Goal: Task Accomplishment & Management: Use online tool/utility

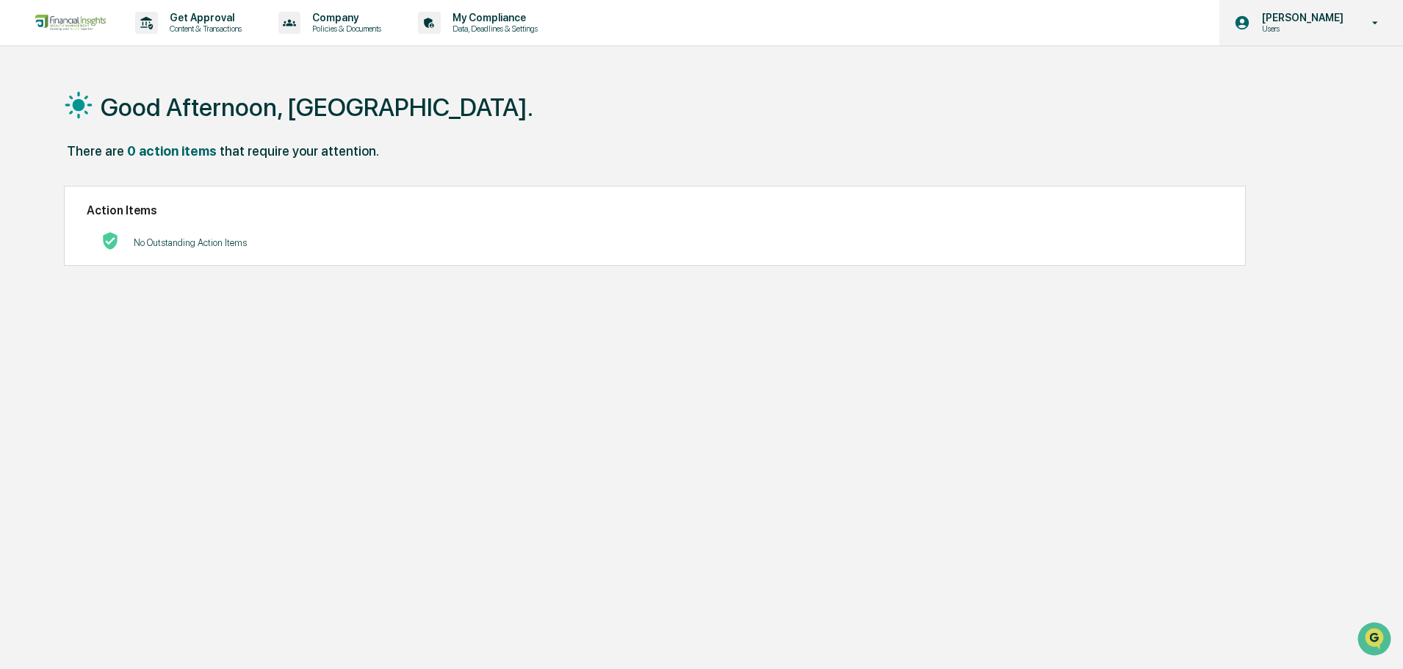
click at [1306, 29] on p "Users" at bounding box center [1301, 29] width 101 height 10
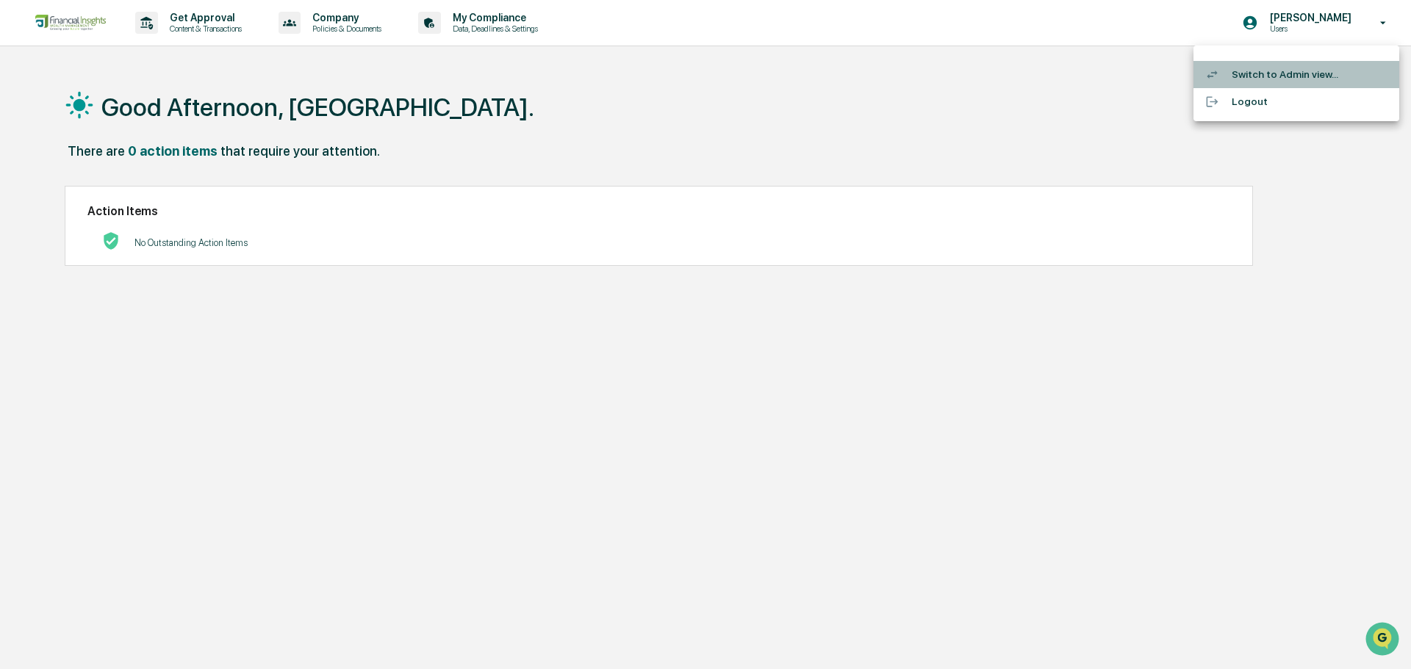
click at [1290, 74] on li "Switch to Admin view..." at bounding box center [1296, 74] width 206 height 27
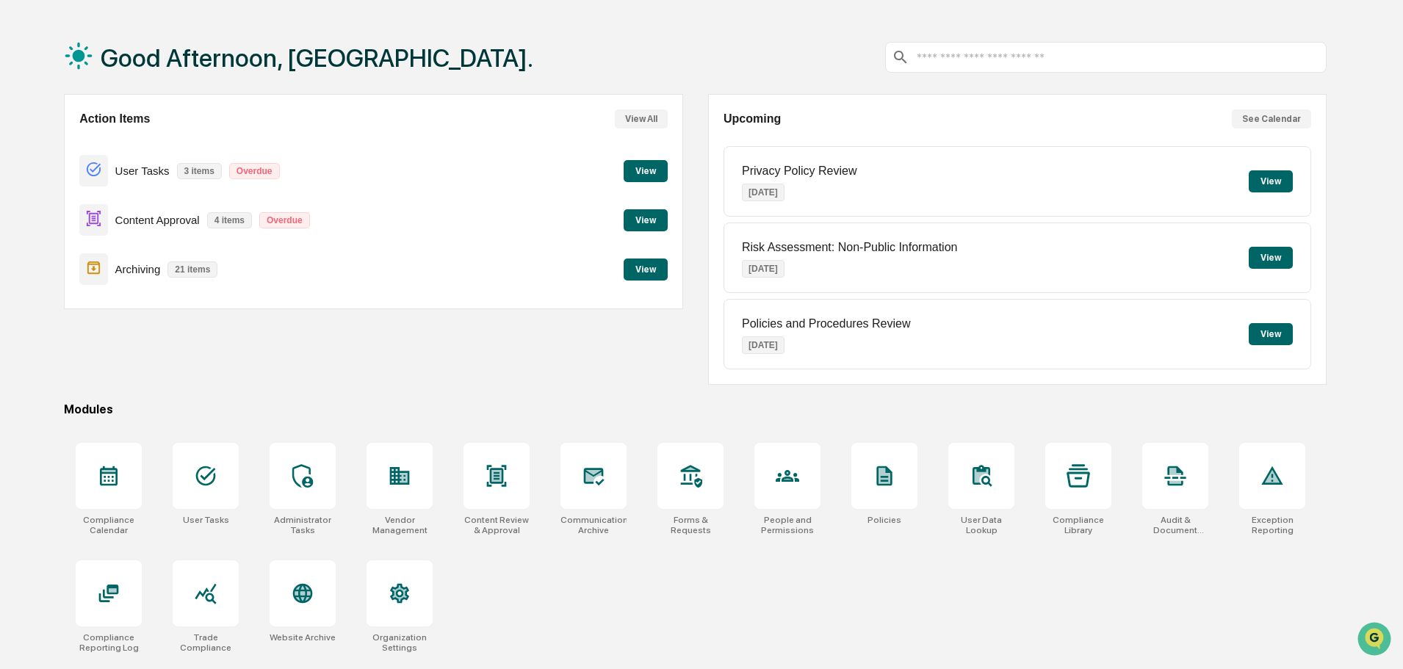
scroll to position [70, 0]
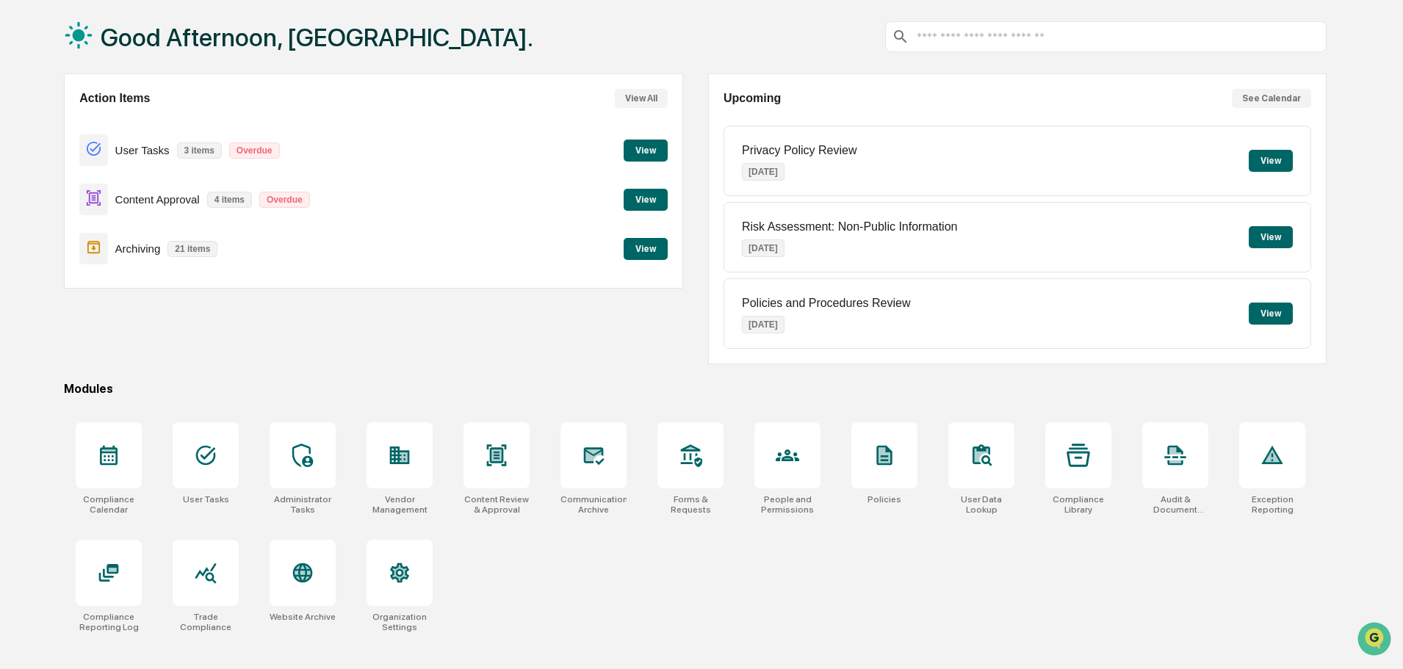
click at [668, 146] on div "Action Items View All User Tasks 3 items Overdue View Content Approval 4 items …" at bounding box center [373, 180] width 619 height 215
click at [651, 199] on button "View" at bounding box center [646, 200] width 44 height 22
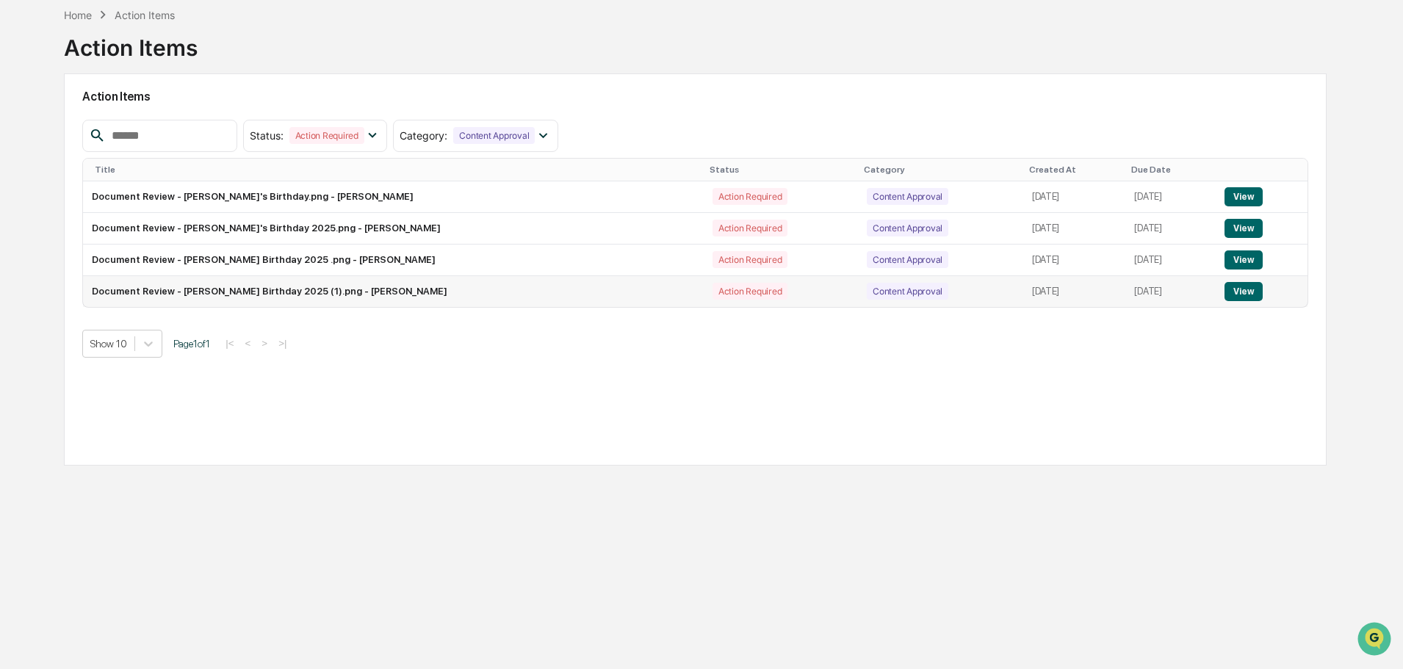
click at [1231, 296] on button "View" at bounding box center [1243, 291] width 37 height 19
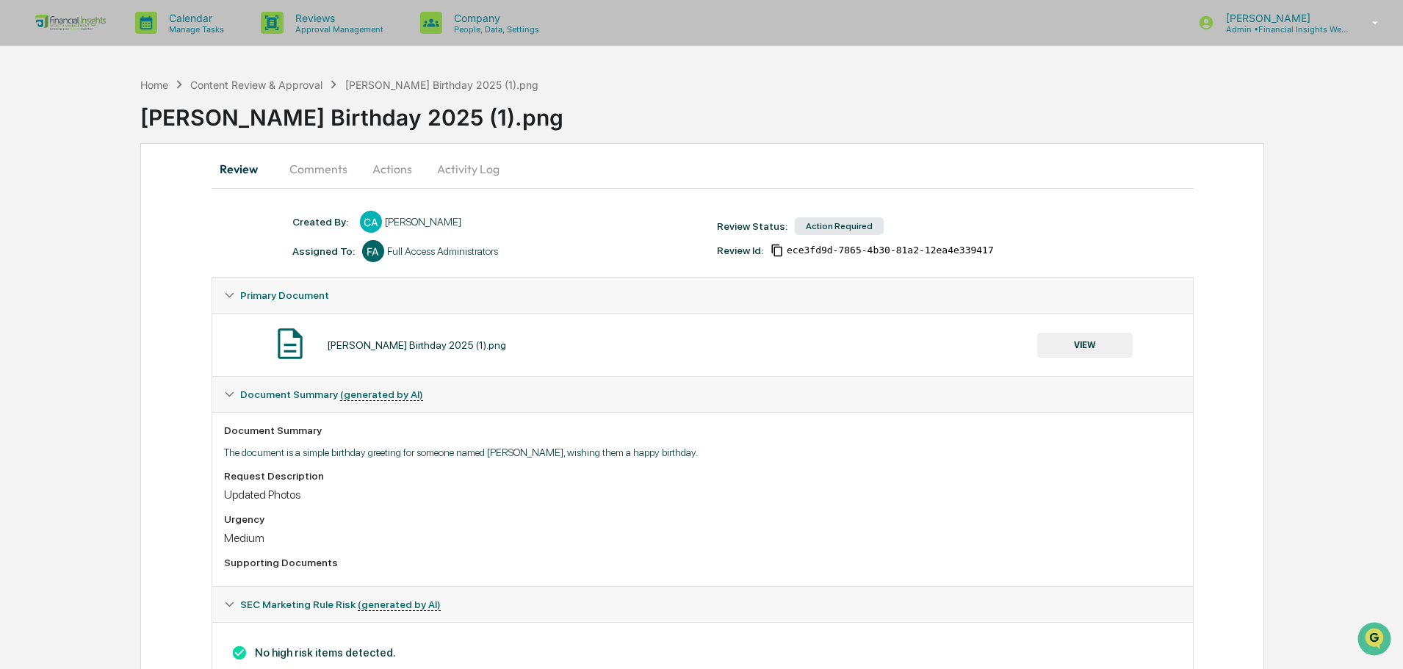
click at [1090, 352] on button "VIEW" at bounding box center [1085, 345] width 96 height 25
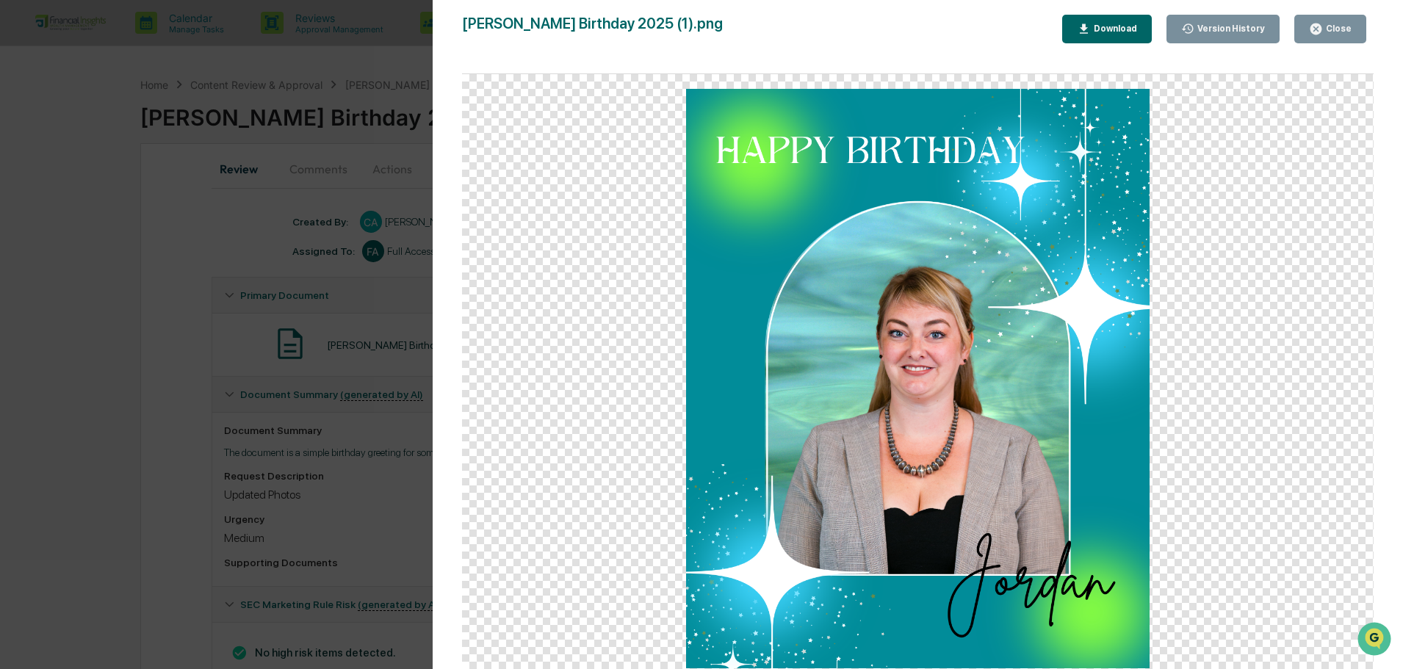
click at [1334, 30] on div "Close" at bounding box center [1337, 29] width 29 height 10
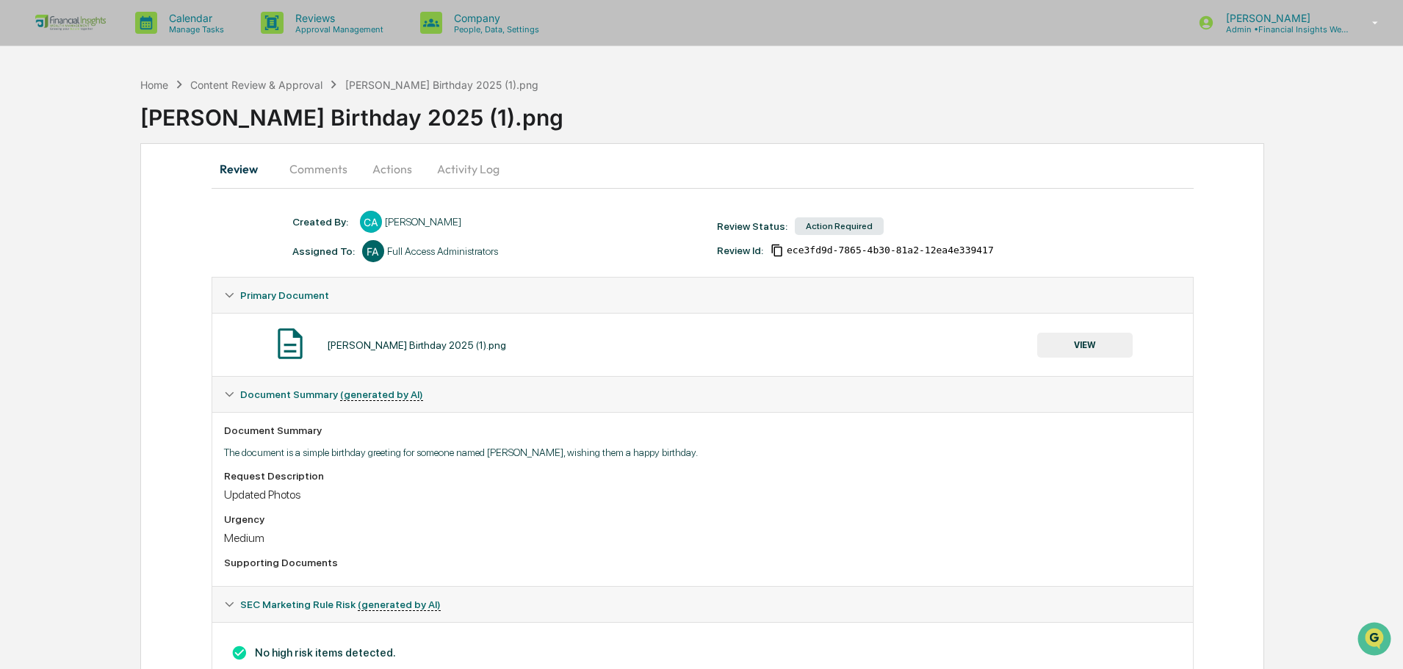
click at [315, 161] on button "Comments" at bounding box center [319, 168] width 82 height 35
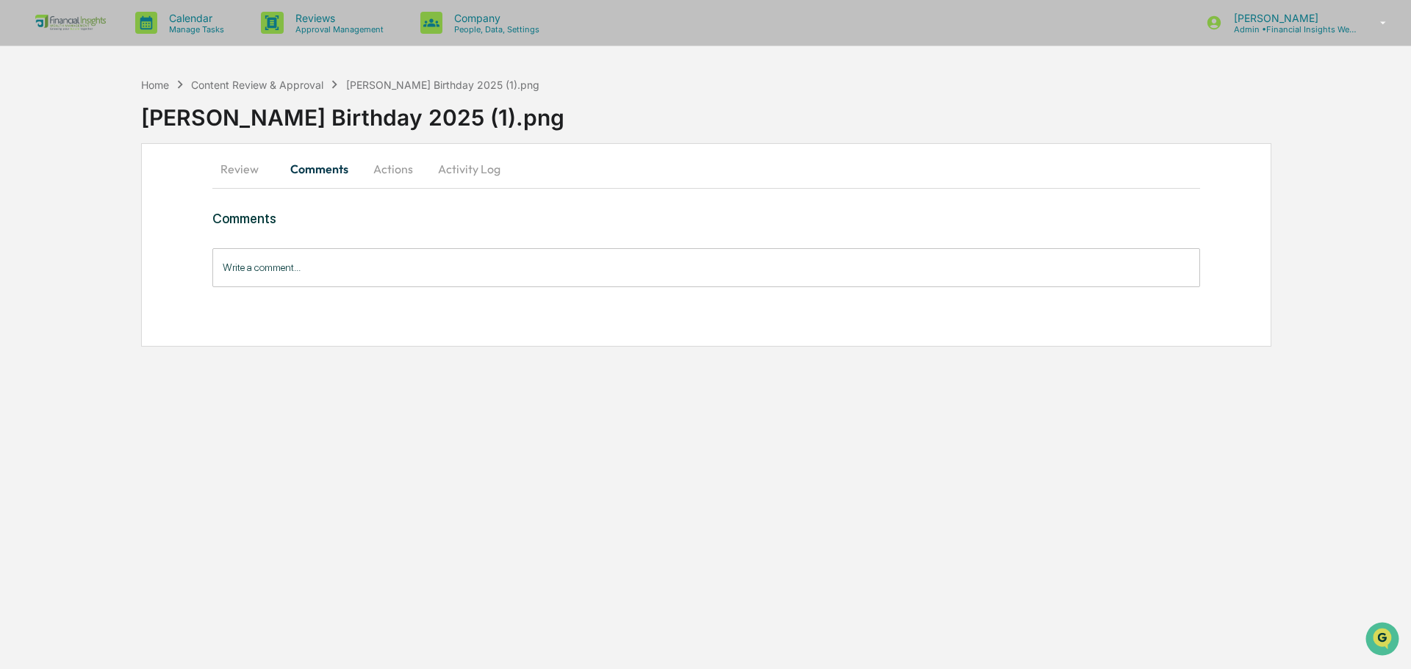
click at [398, 171] on button "Actions" at bounding box center [393, 168] width 66 height 35
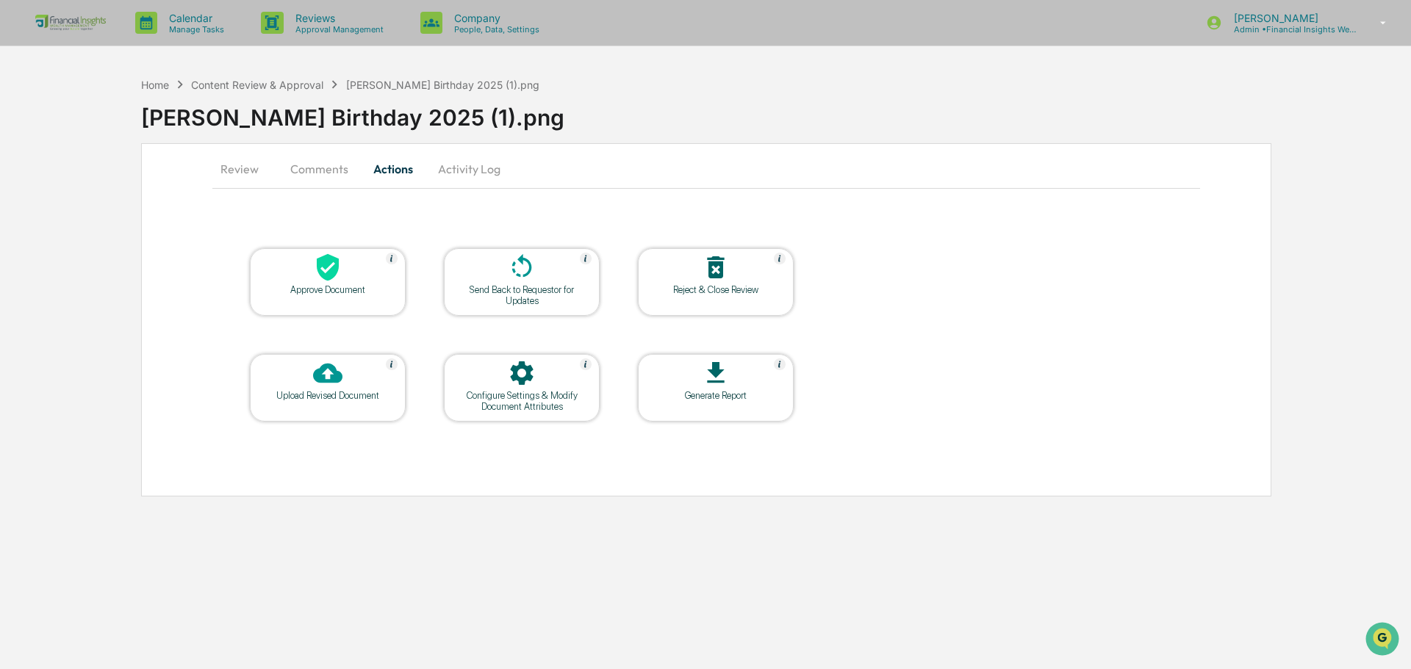
click at [337, 282] on div at bounding box center [327, 269] width 147 height 32
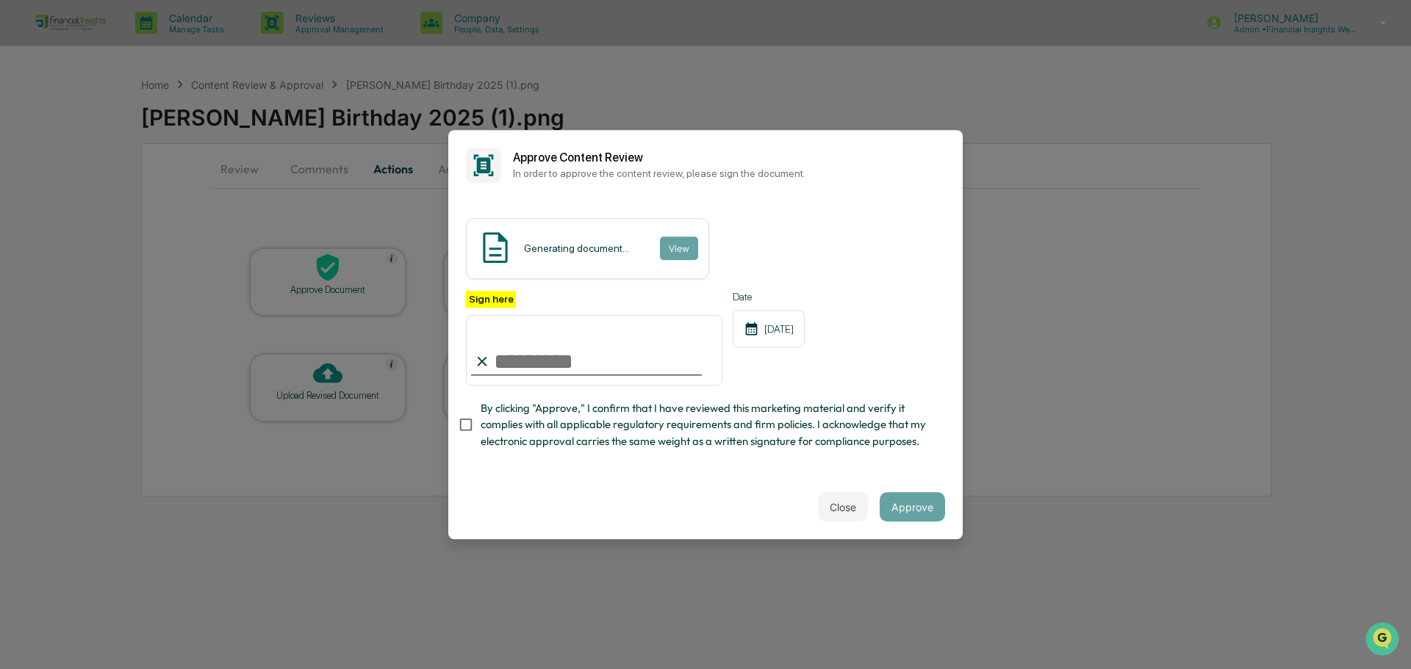
click at [536, 353] on input "Sign here" at bounding box center [594, 350] width 256 height 71
type input "**********"
click at [796, 447] on span "By clicking "Approve," I confirm that I have reviewed this marketing material a…" at bounding box center [707, 424] width 453 height 49
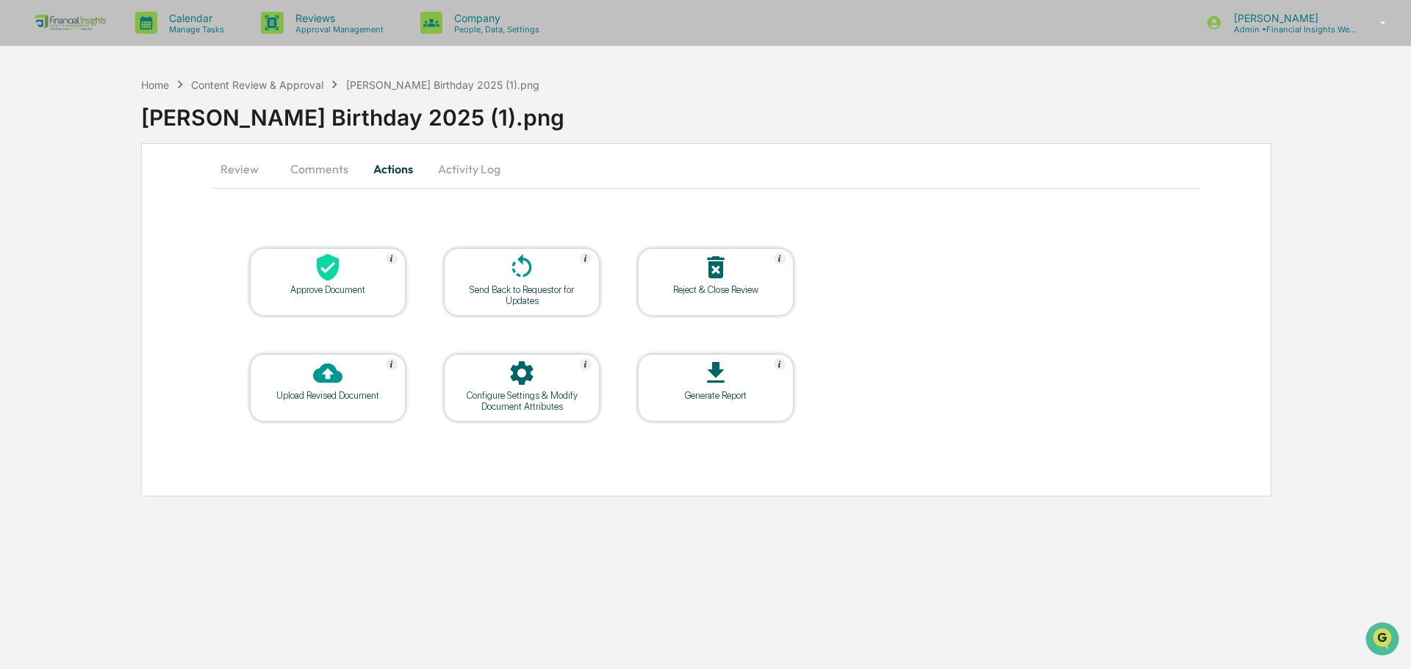
click at [363, 270] on div at bounding box center [327, 269] width 147 height 32
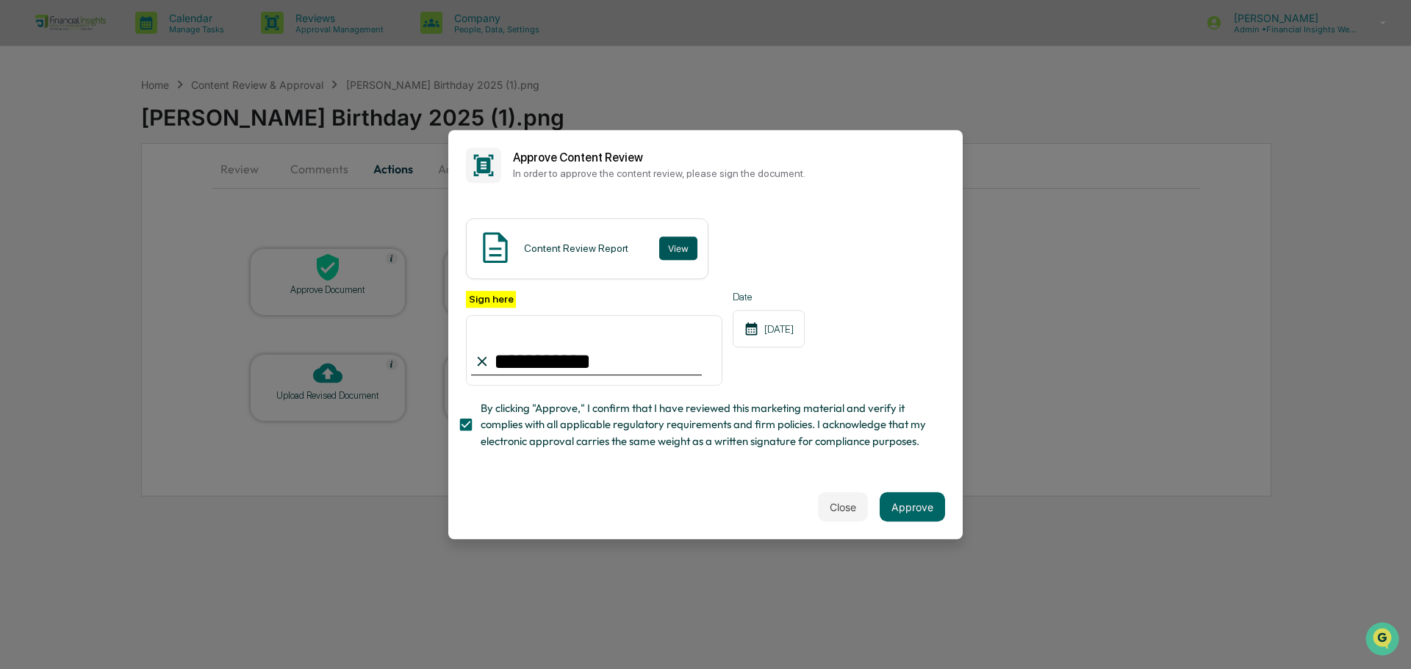
click at [676, 248] on button "View" at bounding box center [678, 249] width 38 height 24
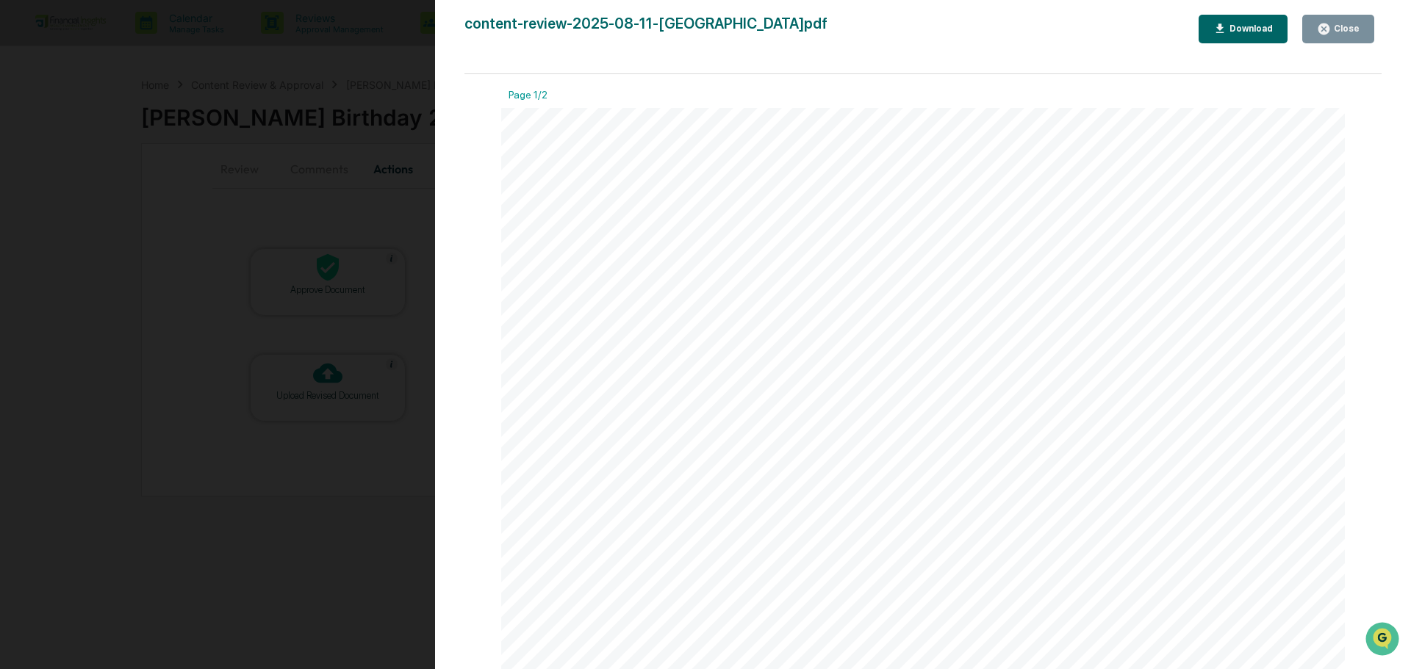
click at [1350, 24] on div "Close" at bounding box center [1345, 29] width 29 height 10
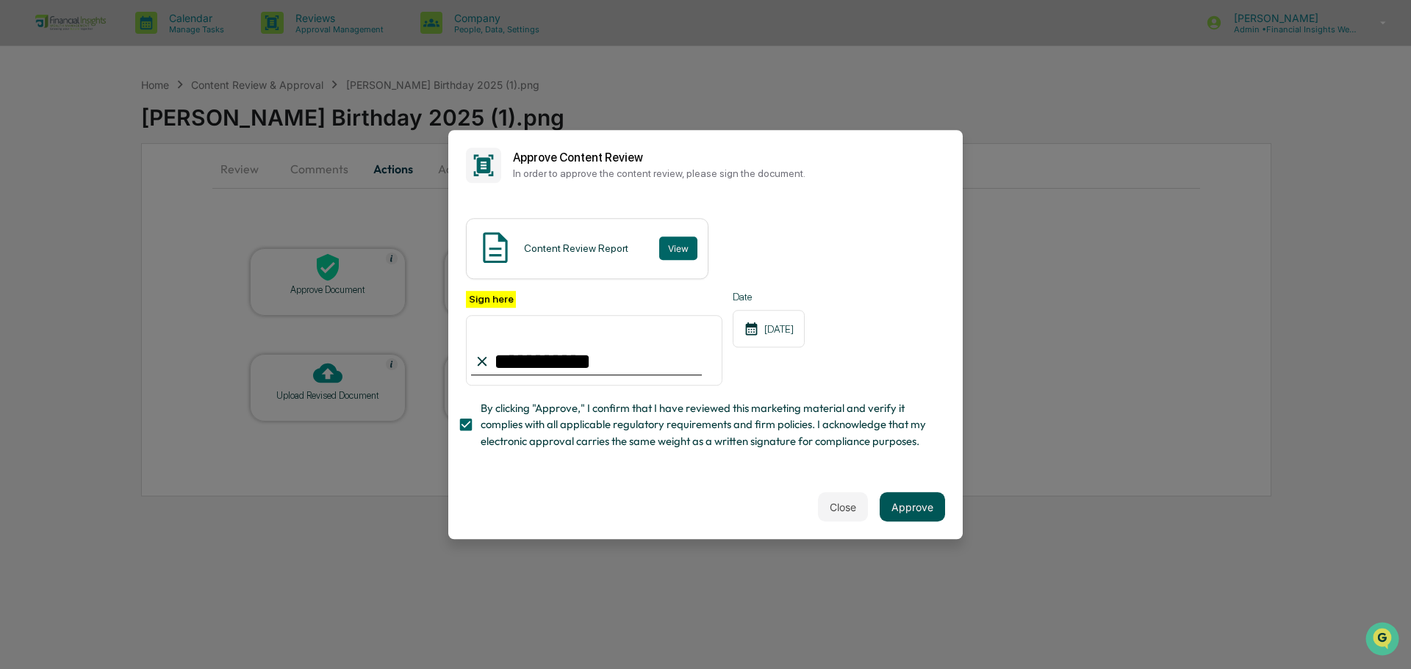
click at [900, 508] on button "Approve" at bounding box center [912, 506] width 65 height 29
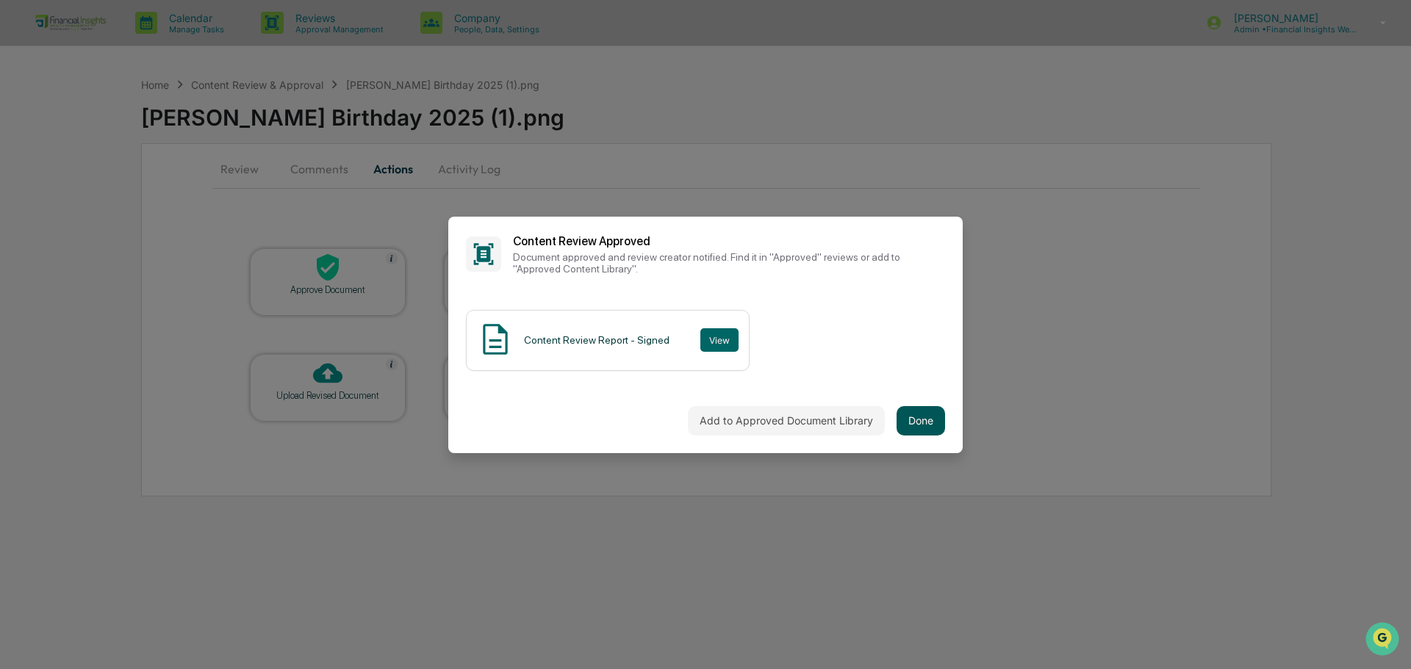
click at [926, 422] on button "Done" at bounding box center [920, 420] width 48 height 29
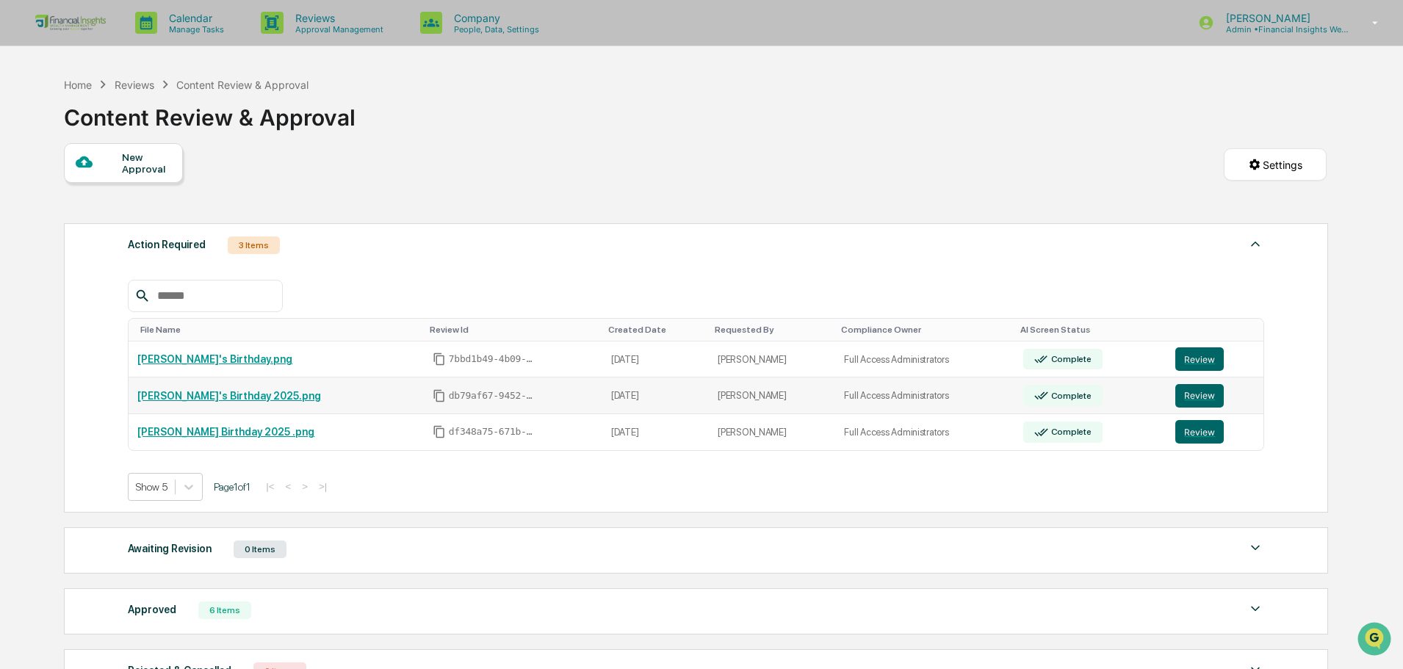
click at [211, 395] on link "Amanda's Birthday 2025.png" at bounding box center [229, 396] width 184 height 12
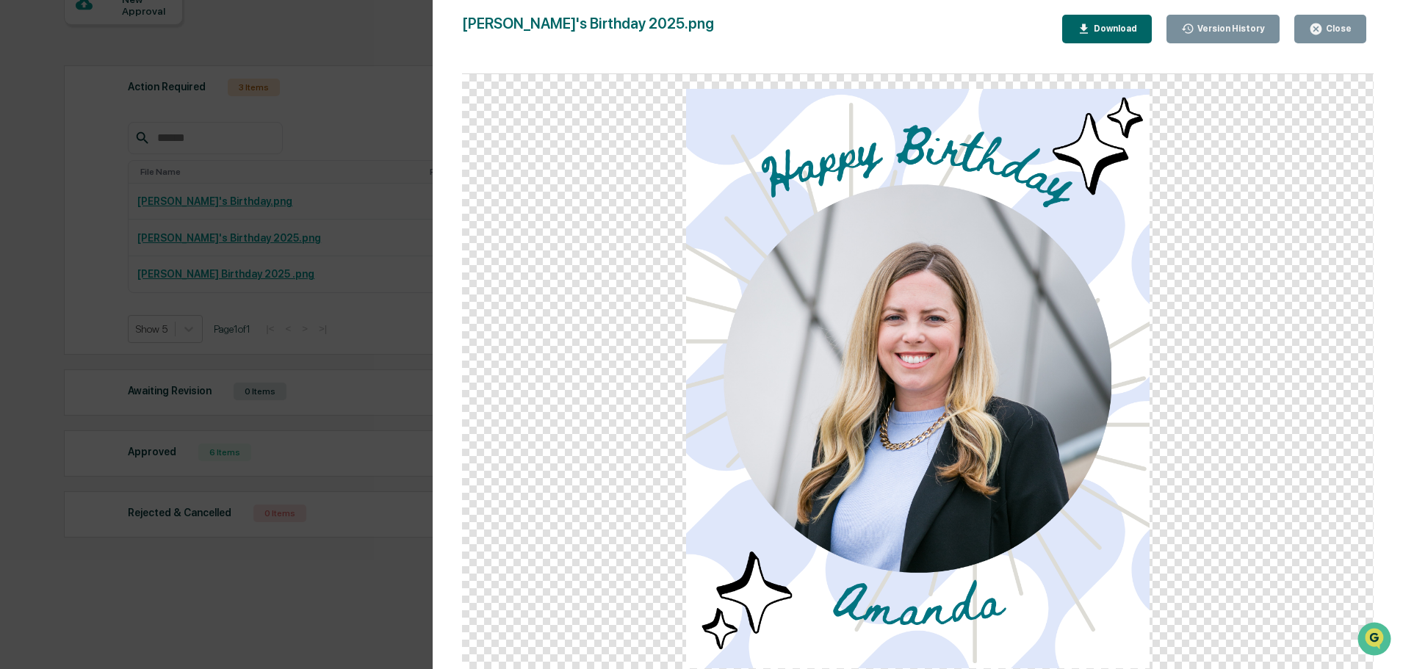
scroll to position [159, 0]
click at [1344, 36] on button "Close" at bounding box center [1331, 29] width 72 height 29
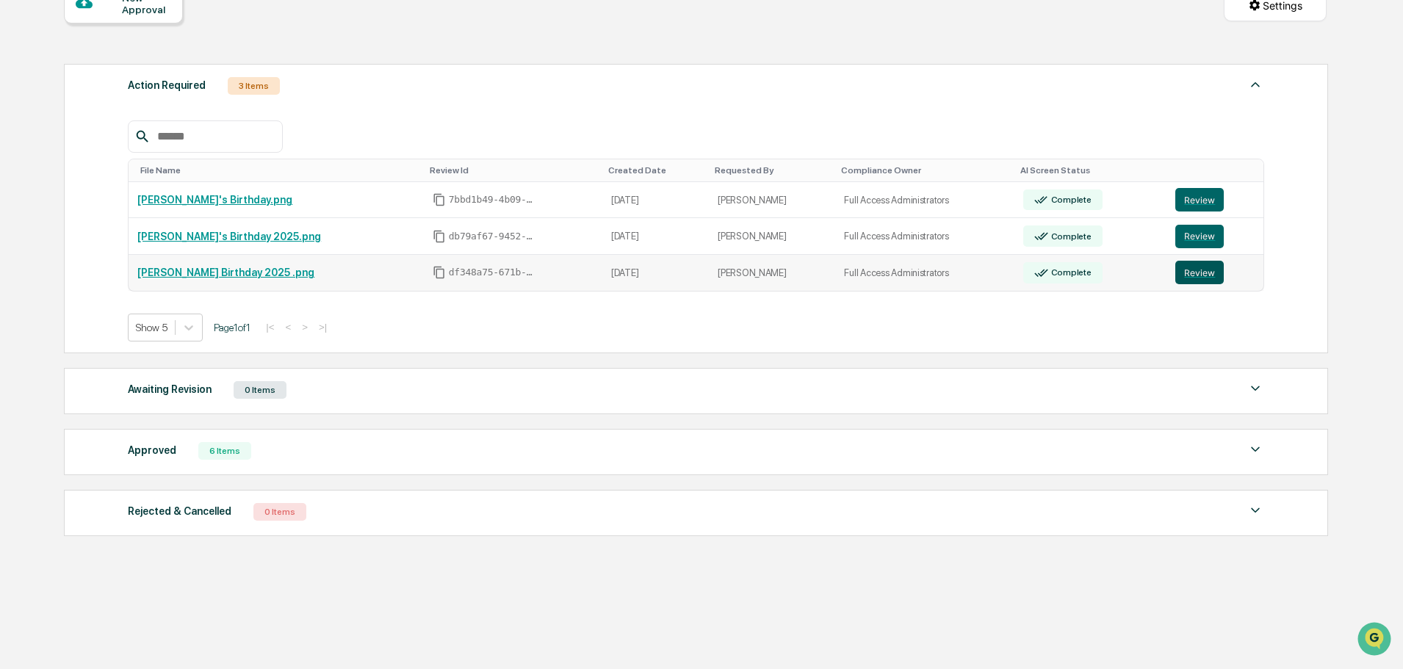
click at [1193, 273] on button "Review" at bounding box center [1200, 273] width 48 height 24
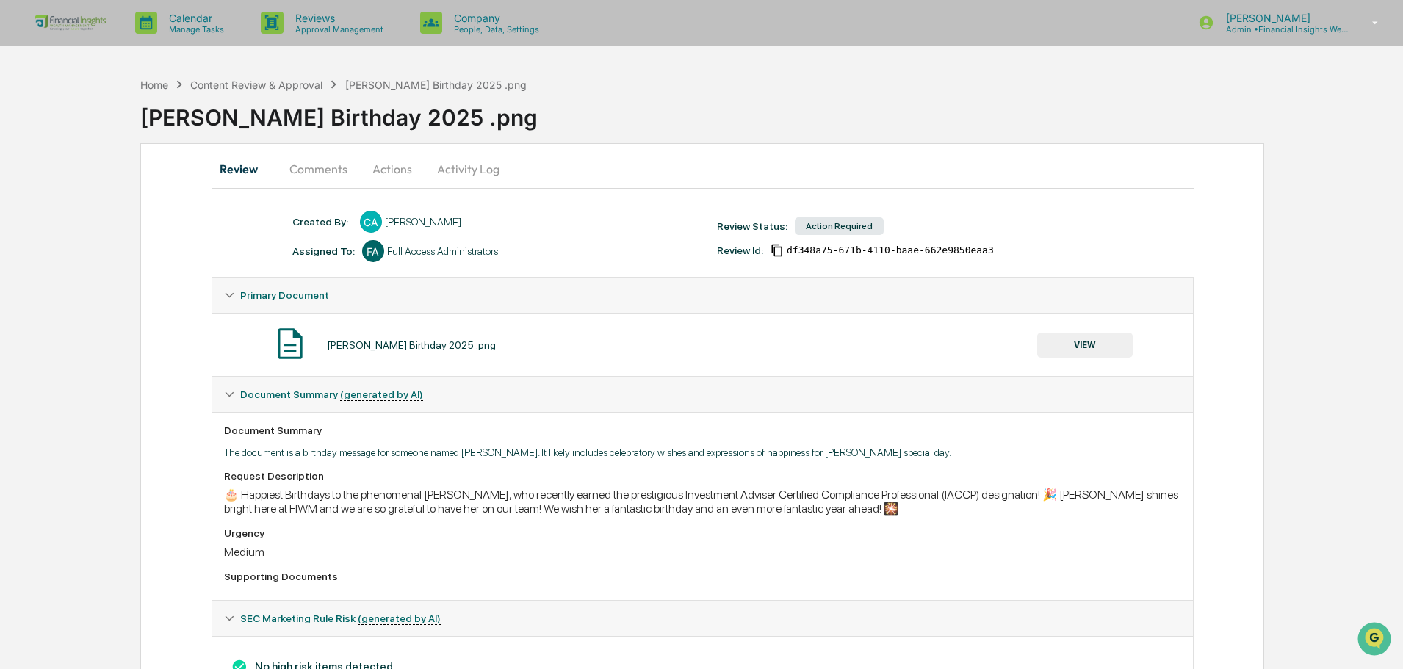
click at [323, 174] on button "Comments" at bounding box center [319, 168] width 82 height 35
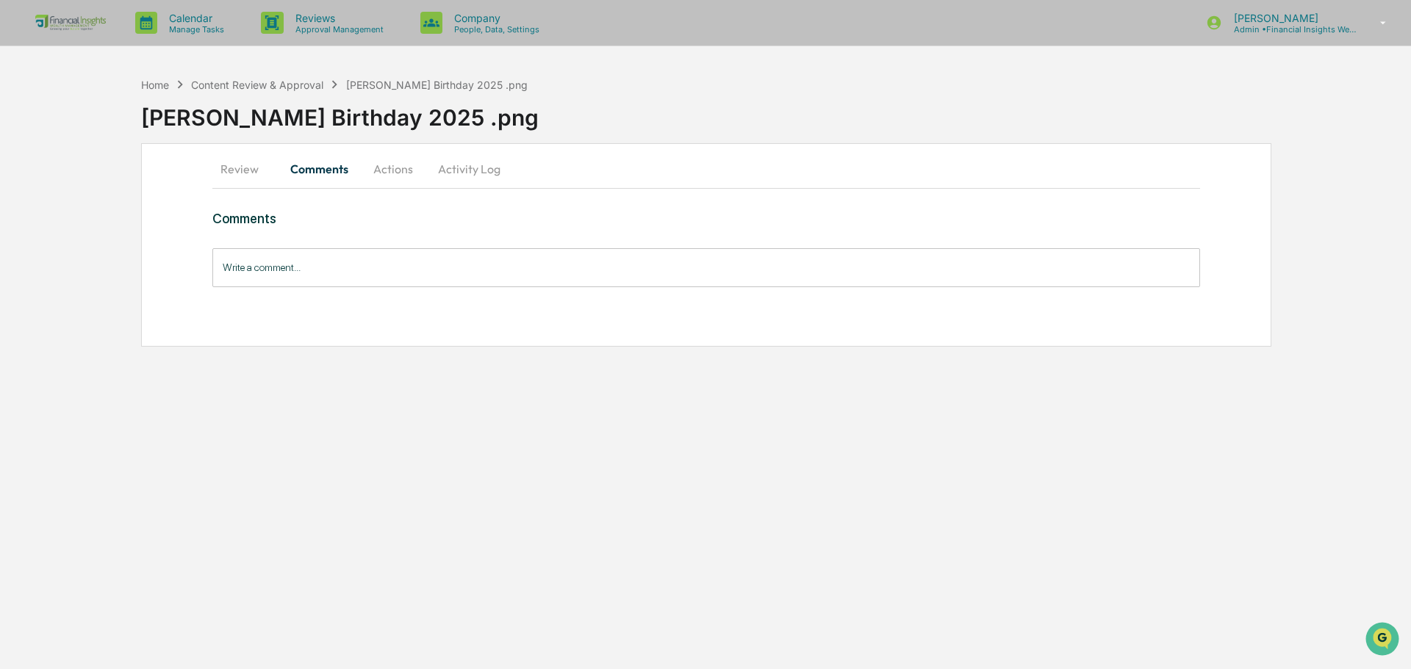
click at [253, 173] on button "Review" at bounding box center [245, 168] width 66 height 35
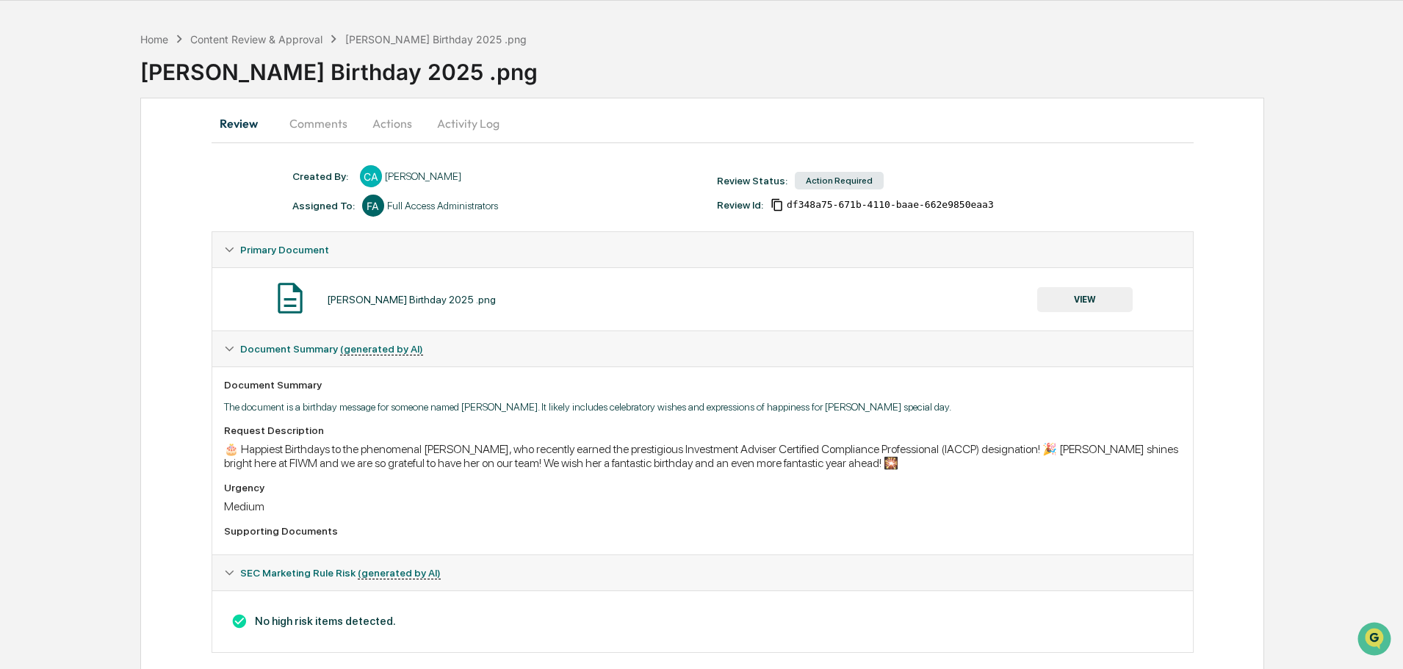
scroll to position [70, 0]
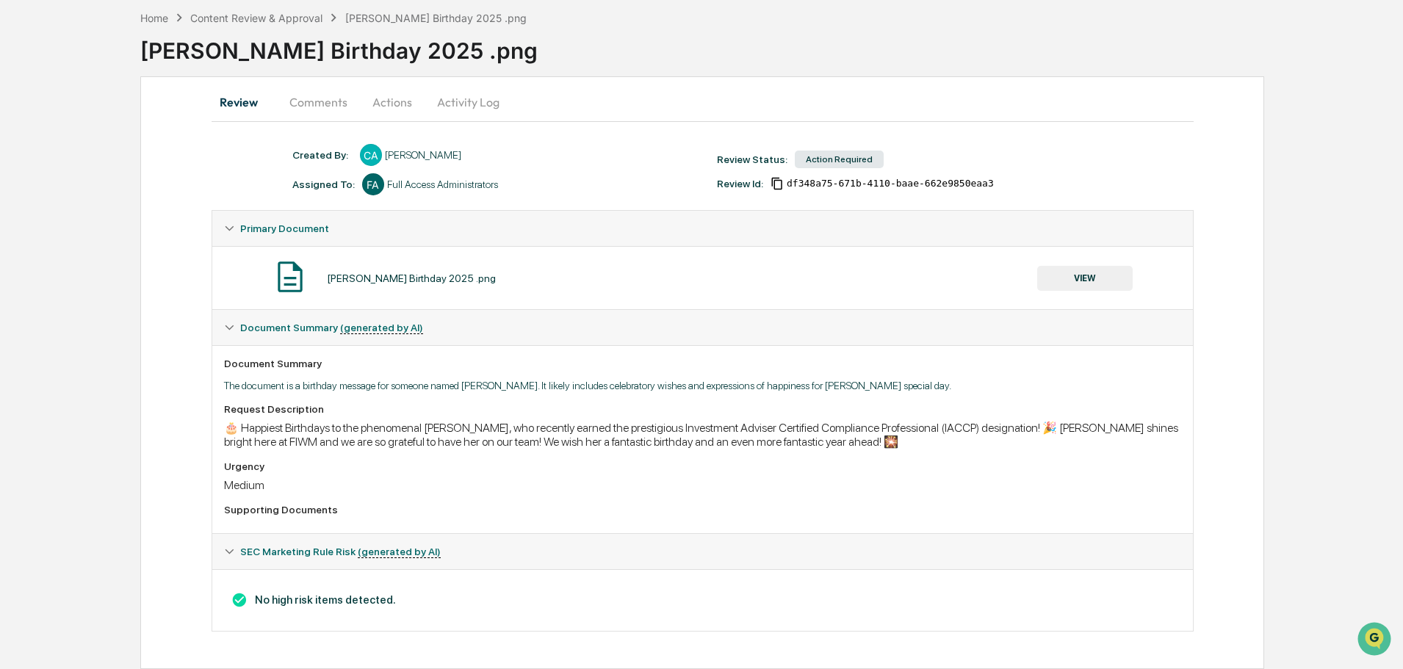
click at [450, 71] on div "Home Content Review & Approval Jordan's Birthday 2025 .png Jordan's Birthday 20…" at bounding box center [771, 39] width 1263 height 73
click at [463, 94] on button "Activity Log" at bounding box center [468, 101] width 86 height 35
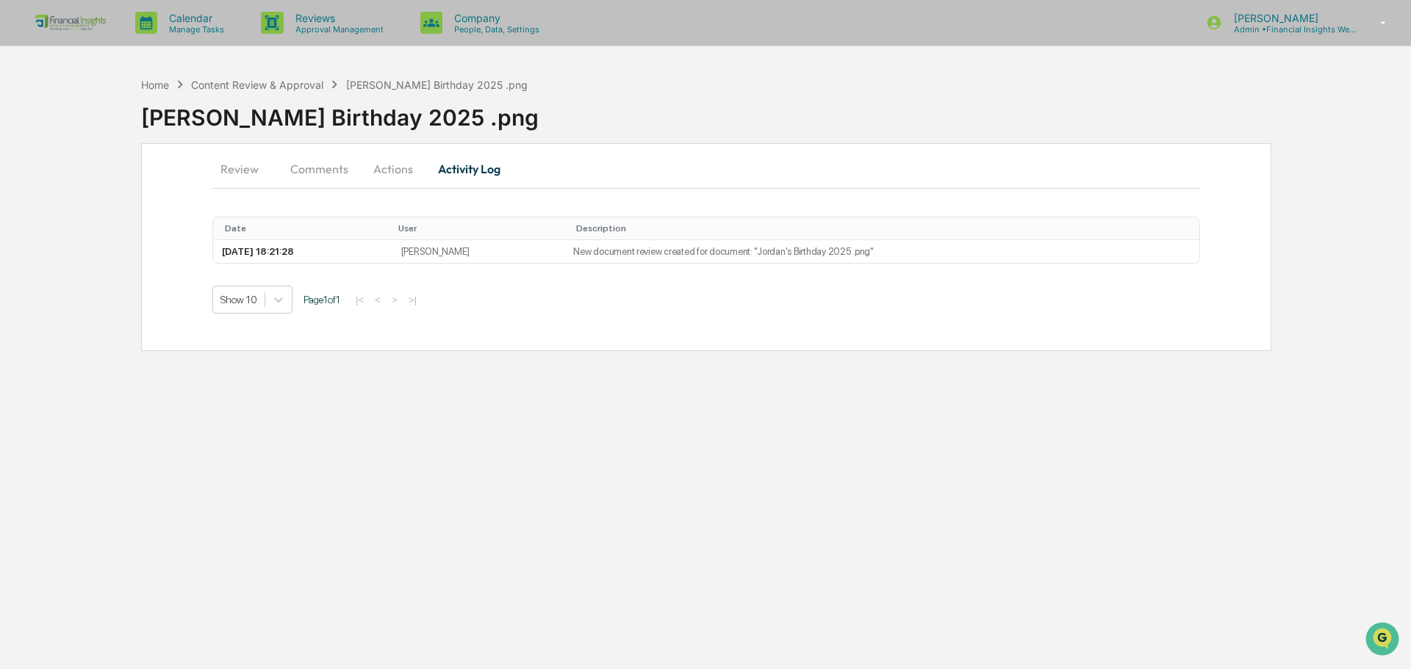
click at [421, 173] on button "Actions" at bounding box center [393, 168] width 66 height 35
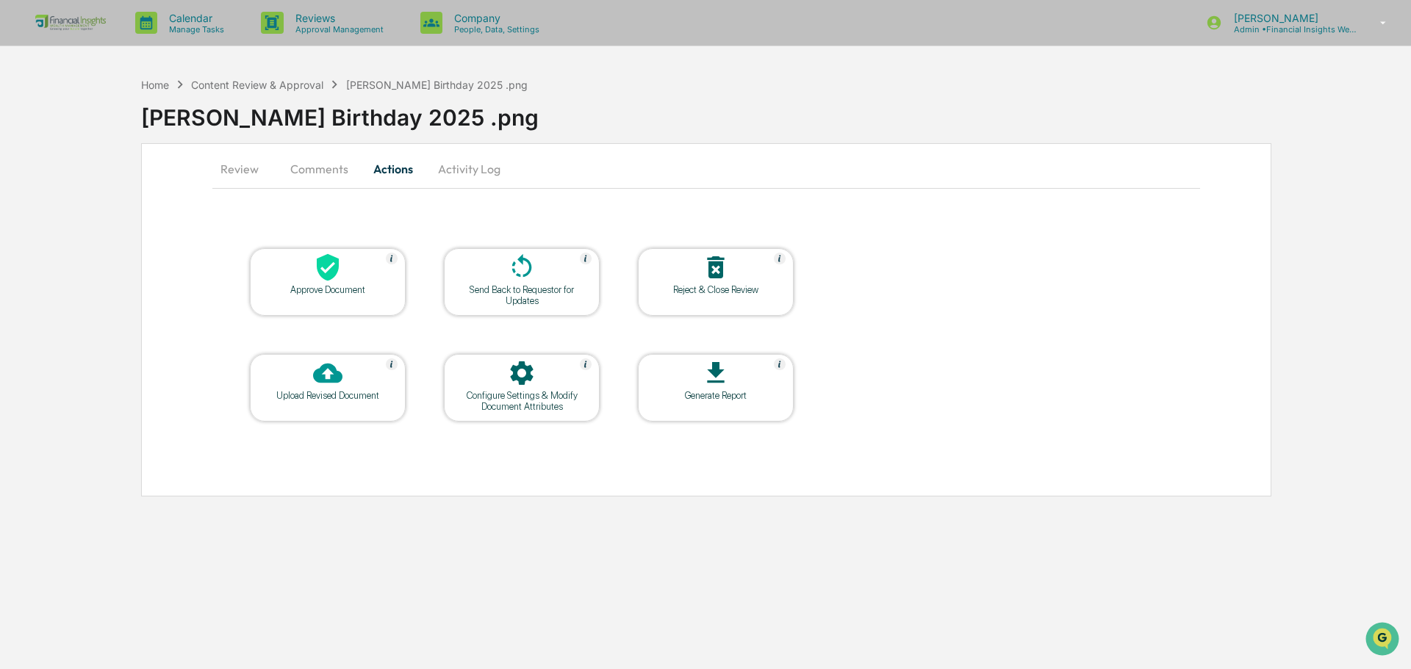
click at [331, 274] on icon at bounding box center [328, 267] width 22 height 27
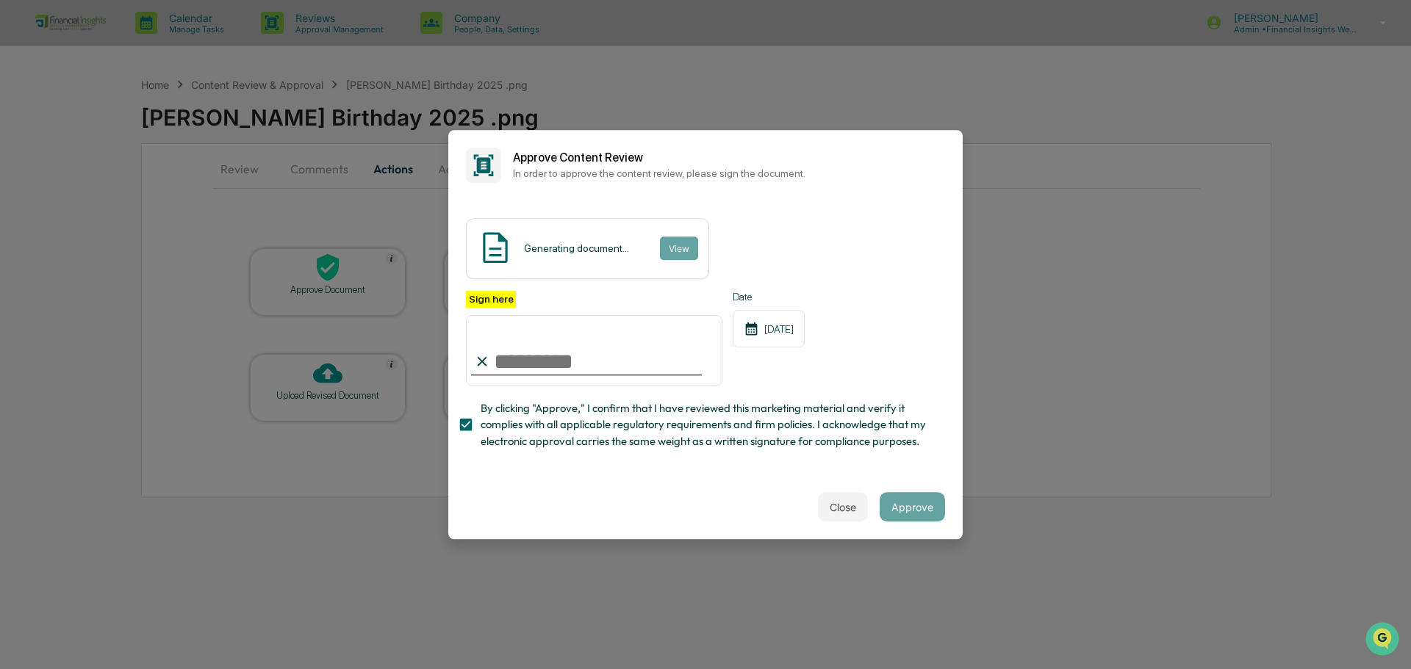
drag, startPoint x: 519, startPoint y: 363, endPoint x: 531, endPoint y: 362, distance: 11.1
click at [520, 363] on input "Sign here" at bounding box center [594, 350] width 256 height 71
type input "**********"
click at [863, 509] on button "Close" at bounding box center [843, 506] width 50 height 29
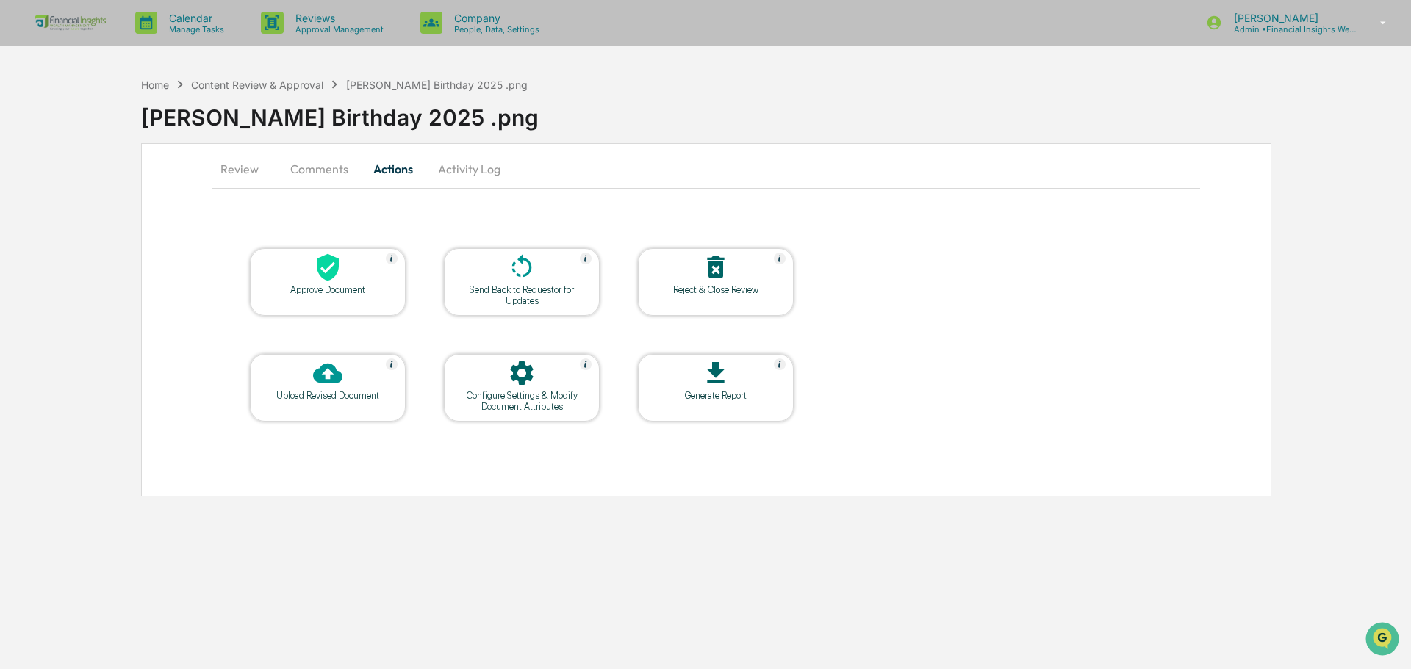
click at [722, 273] on icon at bounding box center [715, 267] width 17 height 22
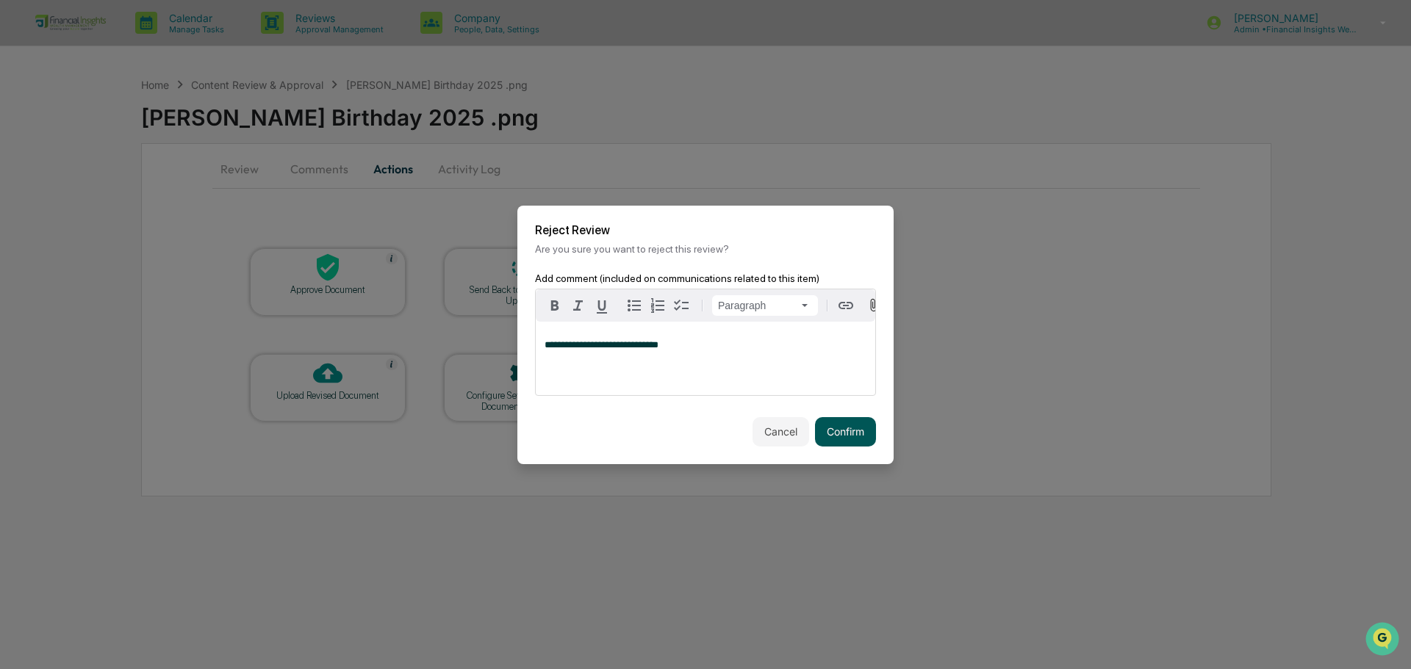
click at [862, 439] on button "Confirm" at bounding box center [845, 431] width 61 height 29
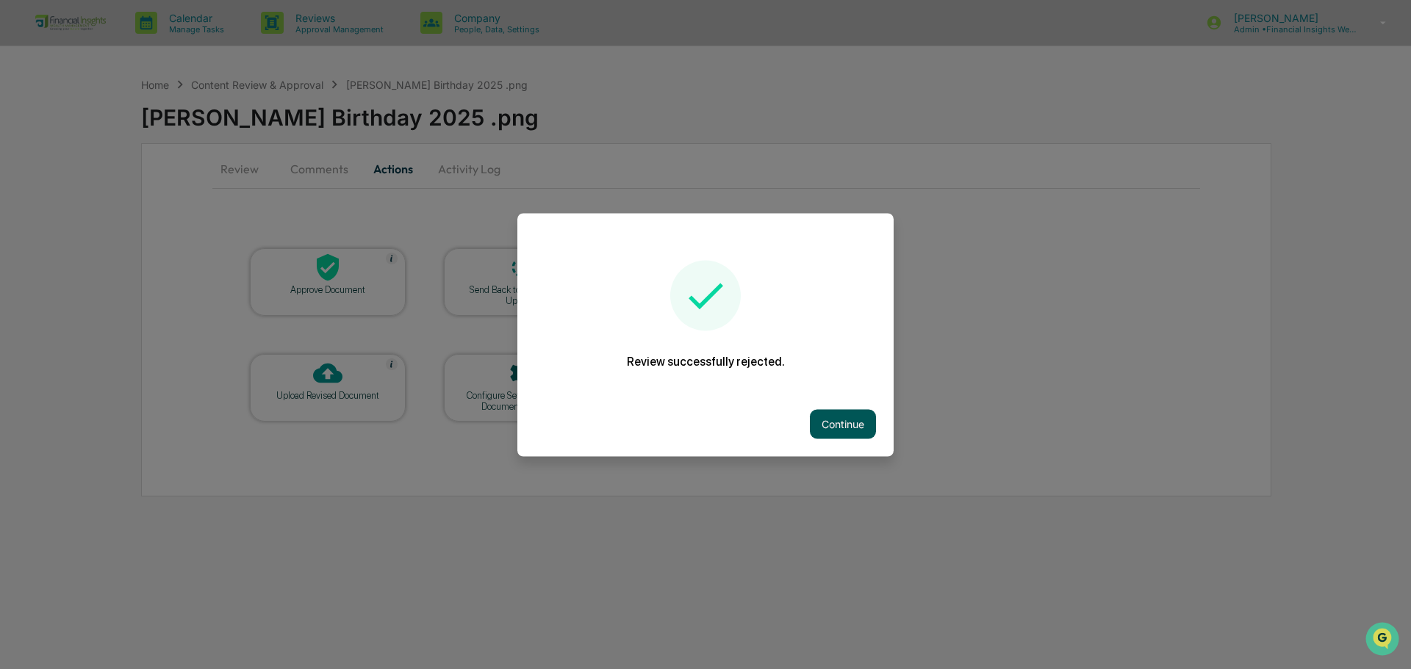
click at [852, 434] on button "Continue" at bounding box center [843, 423] width 66 height 29
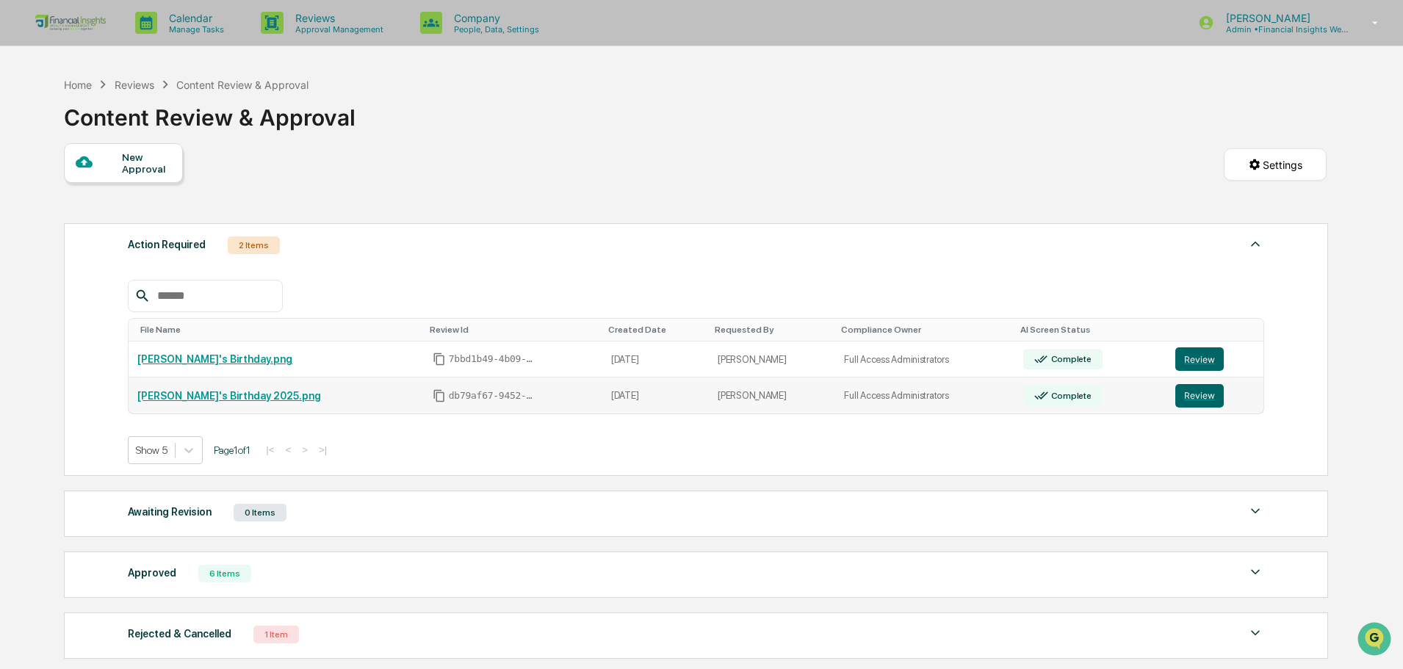
click at [1215, 392] on link "Review" at bounding box center [1215, 396] width 79 height 24
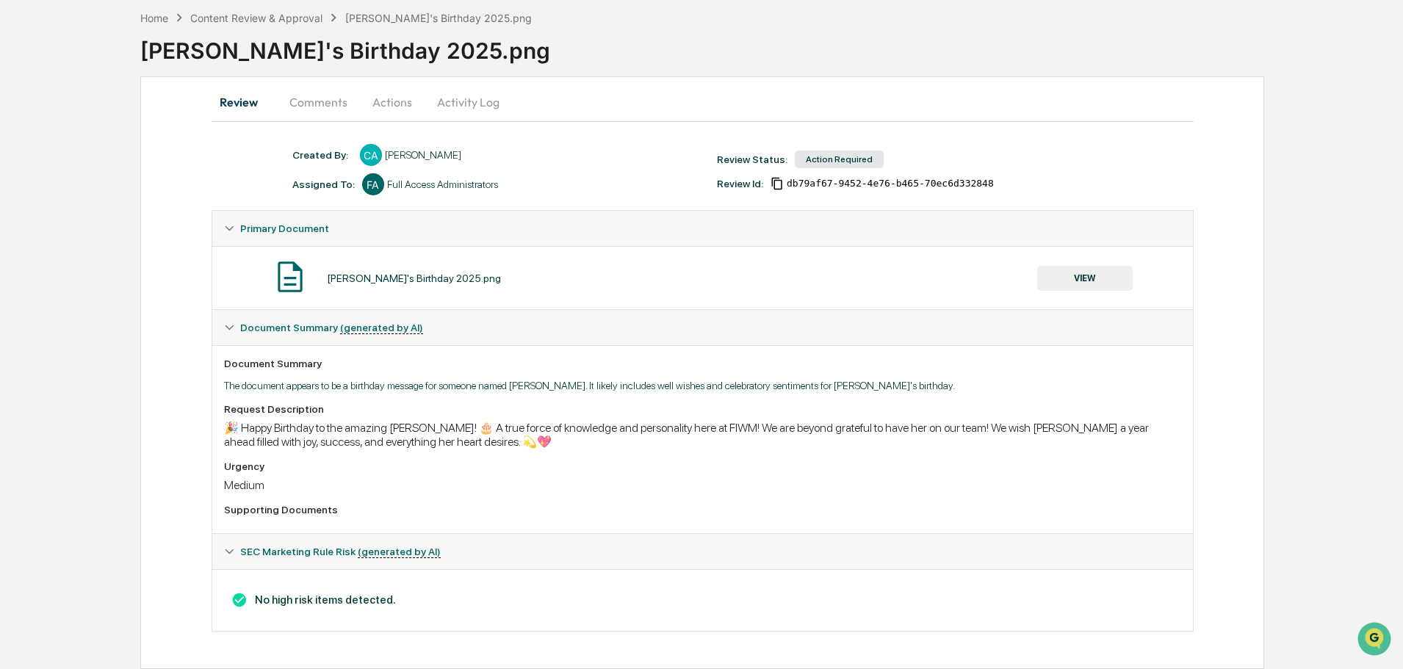
click at [387, 96] on button "Actions" at bounding box center [392, 101] width 66 height 35
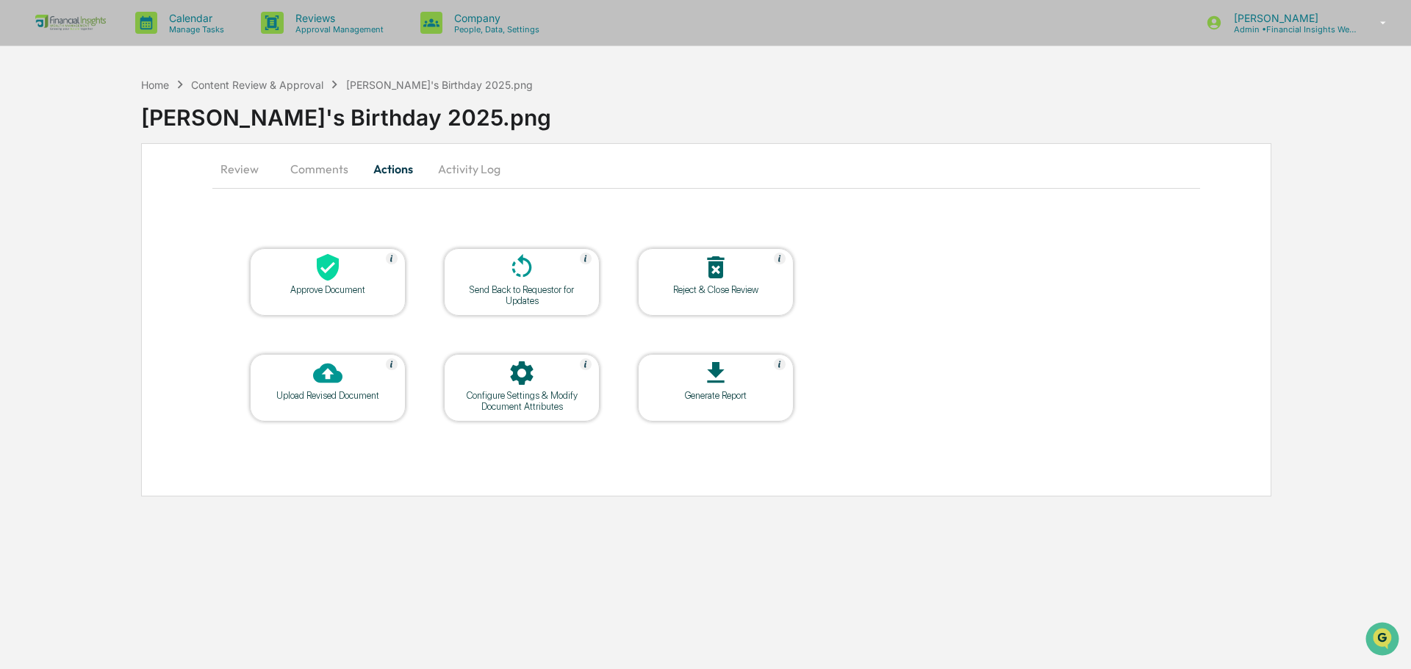
click at [353, 307] on div "Approve Document" at bounding box center [328, 282] width 156 height 68
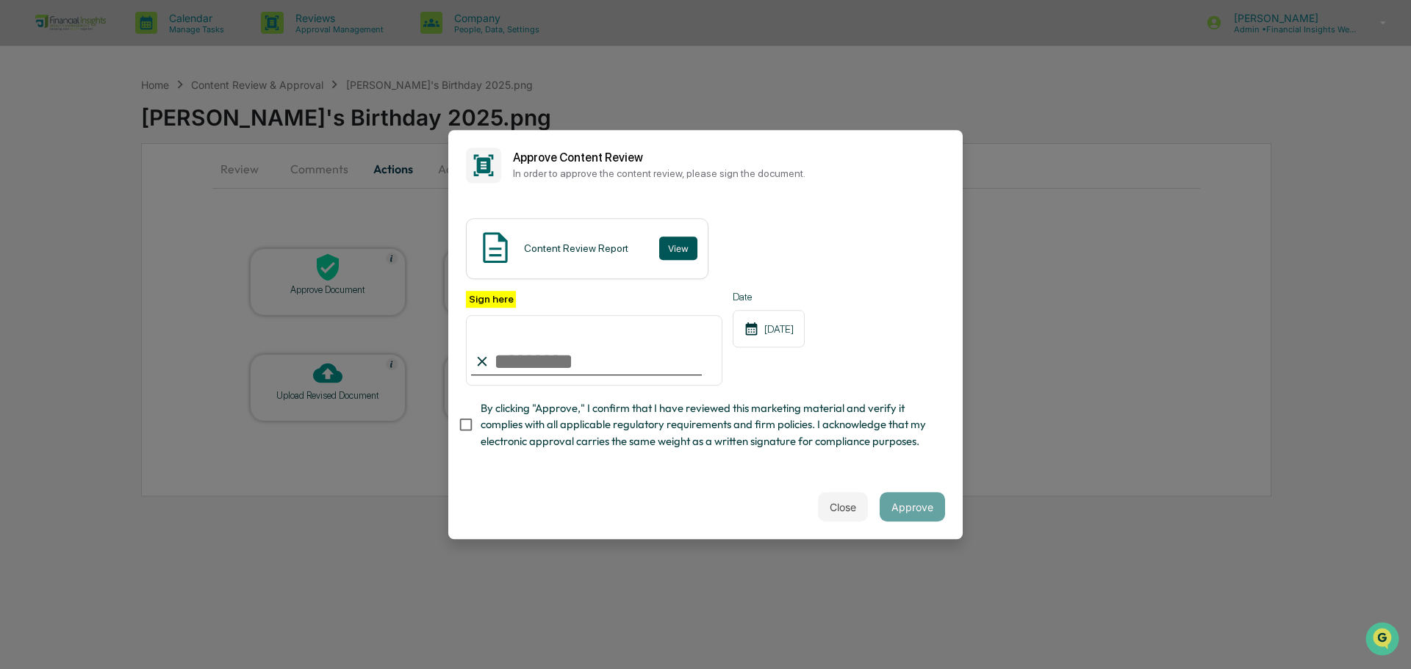
click at [674, 248] on button "View" at bounding box center [678, 249] width 38 height 24
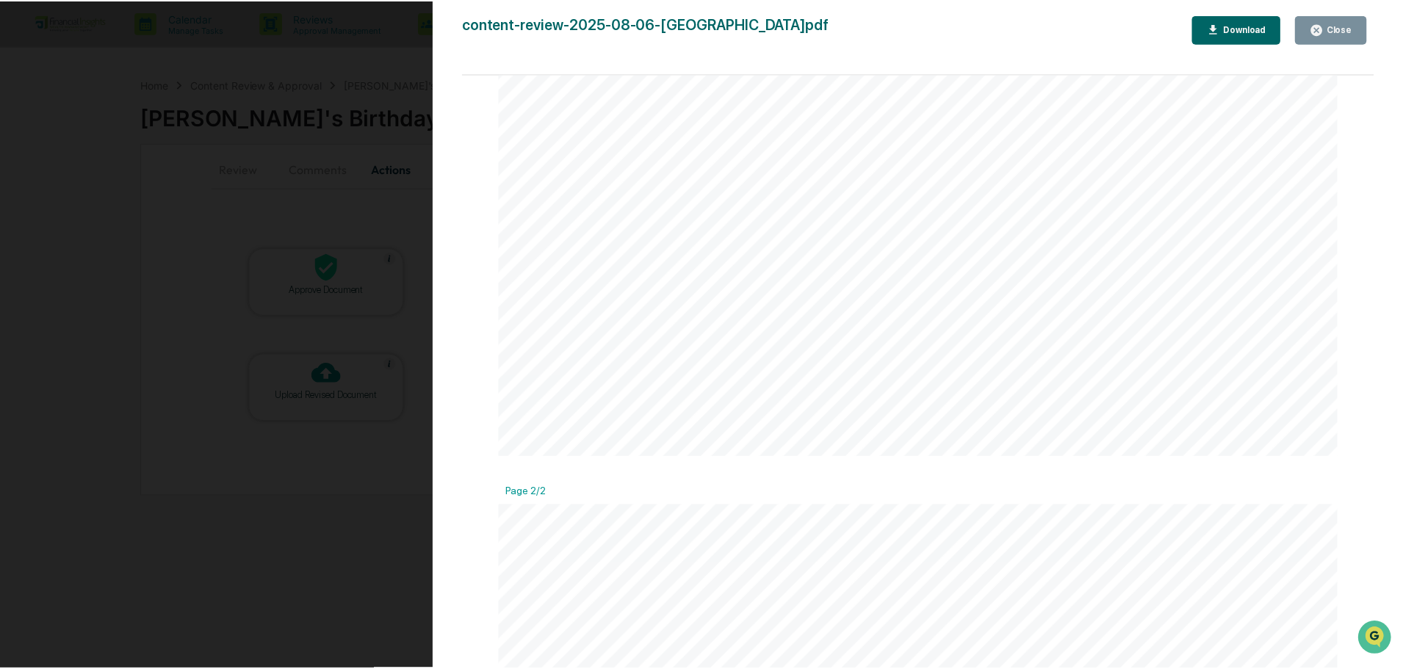
scroll to position [329, 0]
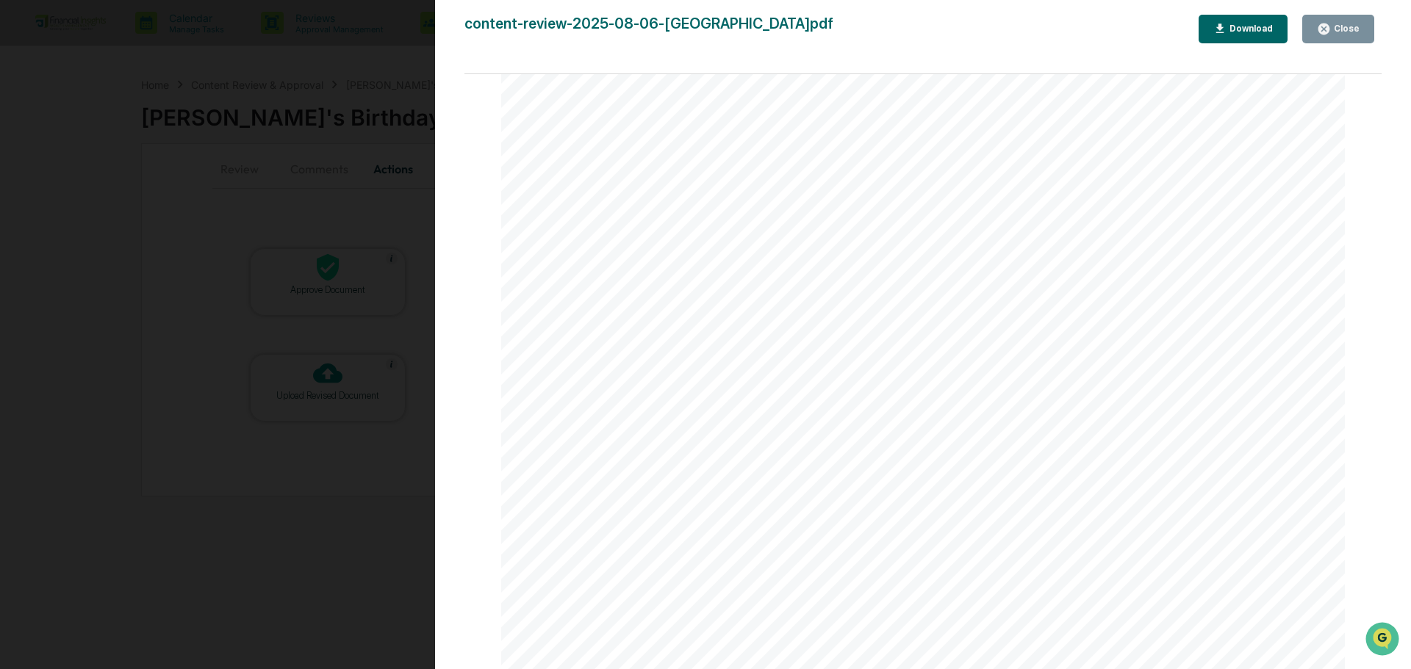
click at [1353, 38] on button "Close" at bounding box center [1338, 29] width 72 height 29
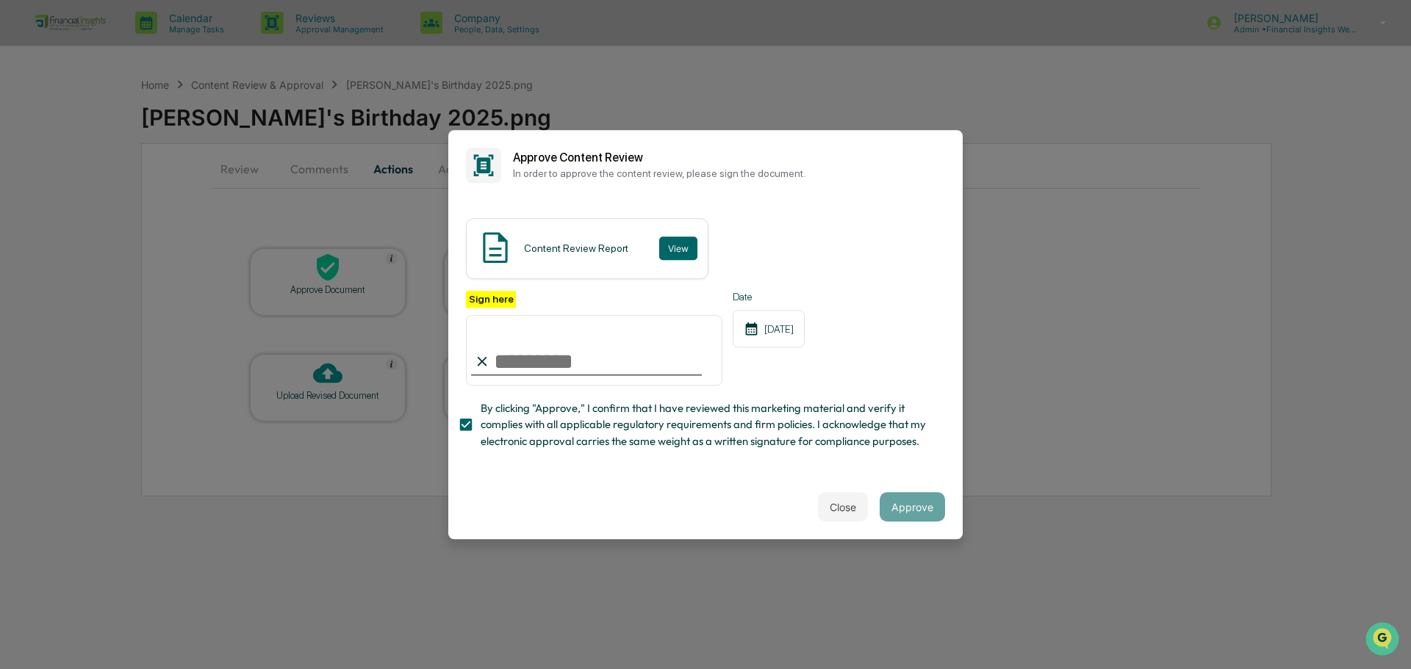
click at [885, 446] on span "By clicking "Approve," I confirm that I have reviewed this marketing material a…" at bounding box center [707, 424] width 453 height 49
click at [881, 445] on span "By clicking "Approve," I confirm that I have reviewed this marketing material a…" at bounding box center [707, 424] width 453 height 49
click at [571, 349] on input "Sign here" at bounding box center [594, 350] width 256 height 71
type input "**********"
click at [913, 512] on button "Approve" at bounding box center [912, 506] width 65 height 29
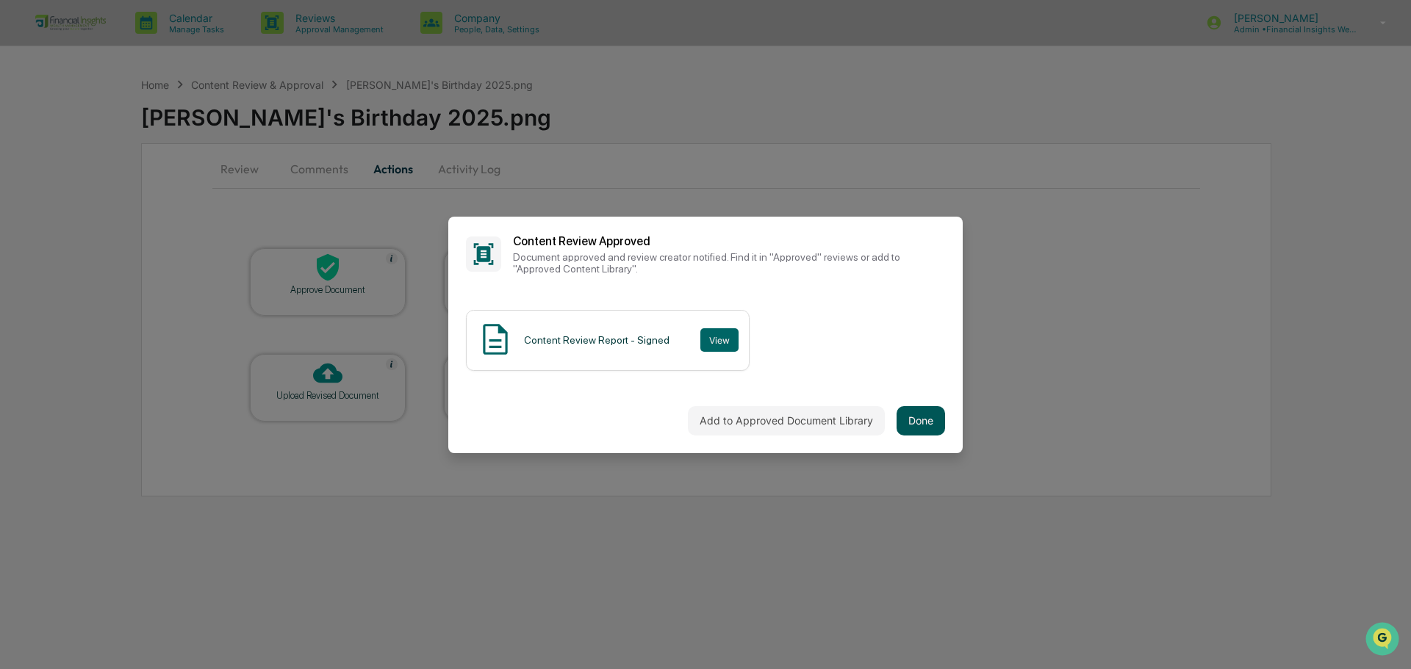
click at [912, 426] on button "Done" at bounding box center [920, 420] width 48 height 29
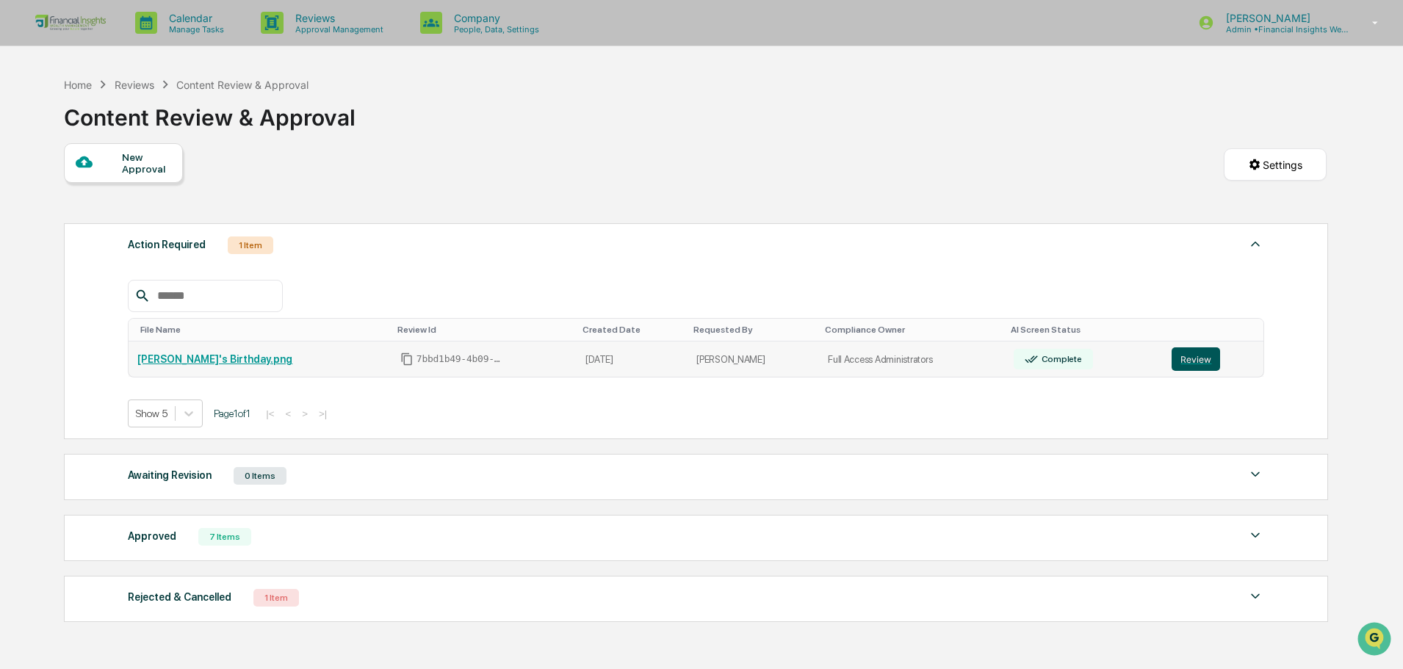
click at [1194, 355] on button "Review" at bounding box center [1196, 360] width 48 height 24
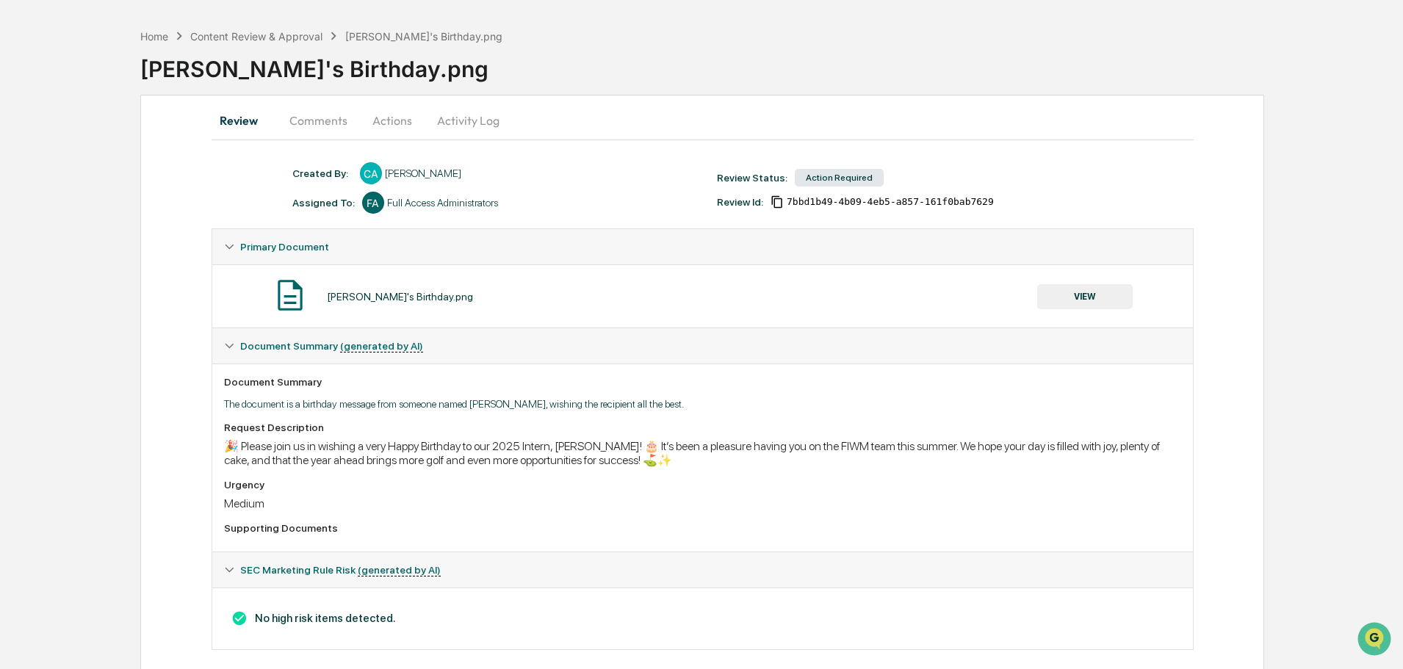
scroll to position [70, 0]
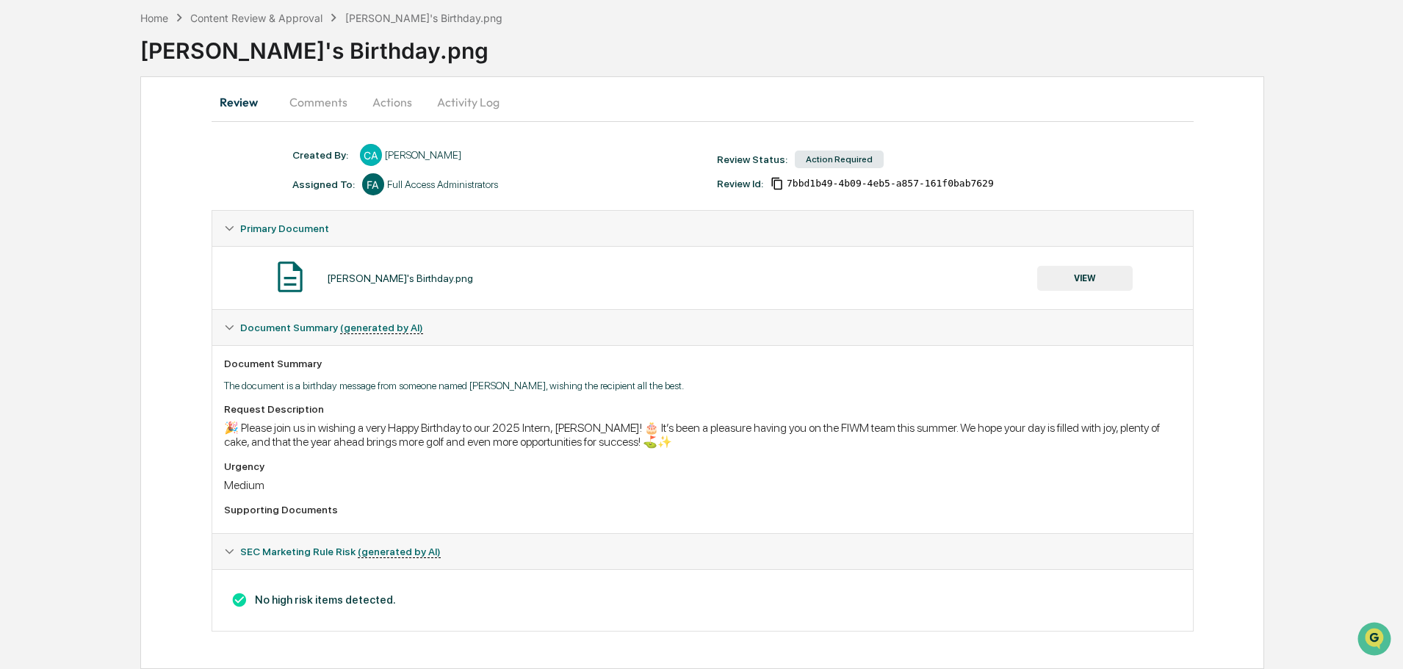
click at [400, 97] on button "Actions" at bounding box center [392, 101] width 66 height 35
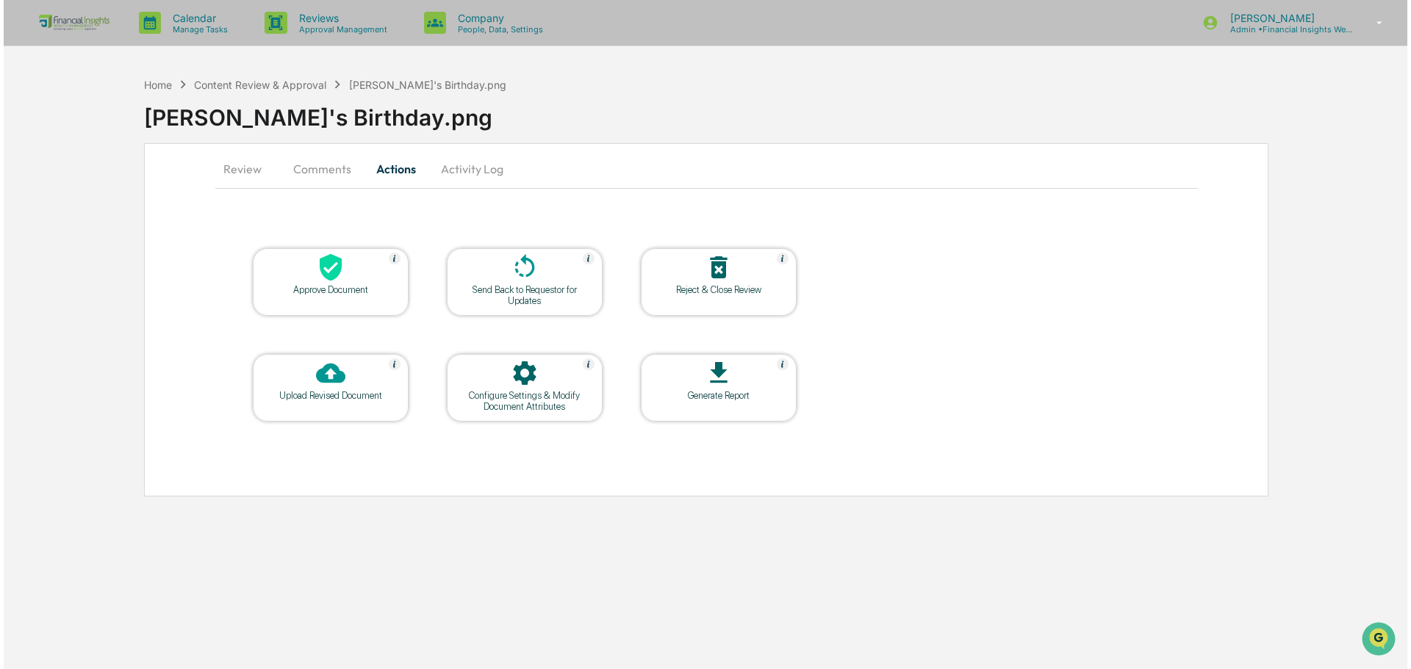
scroll to position [0, 0]
click at [343, 280] on div at bounding box center [327, 269] width 147 height 32
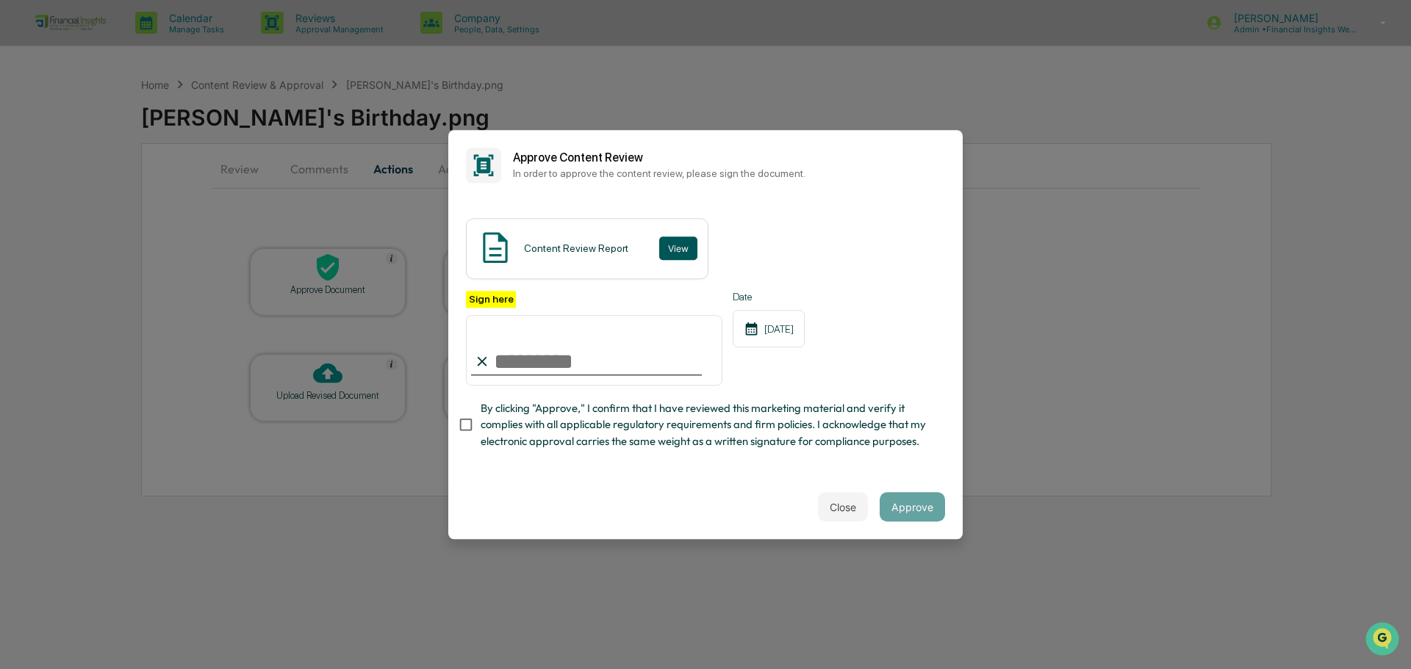
click at [677, 250] on button "View" at bounding box center [678, 249] width 38 height 24
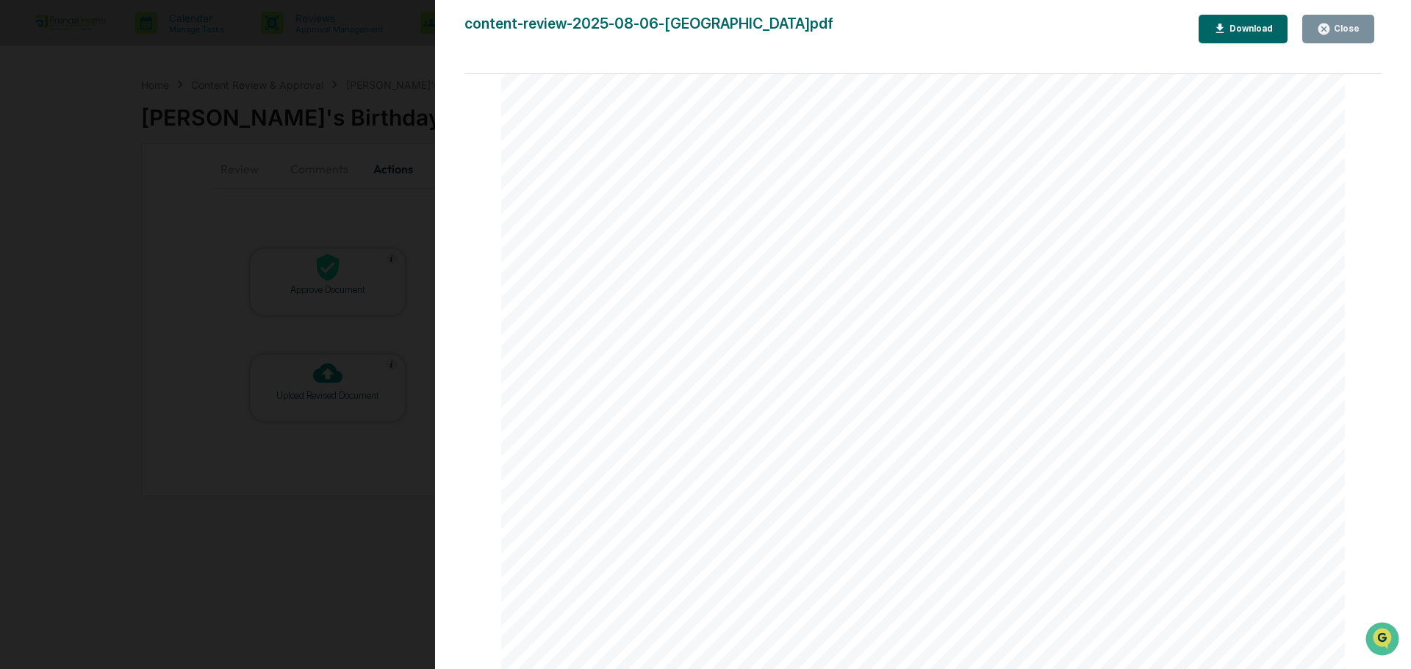
scroll to position [514, 0]
click at [1347, 26] on div "Close" at bounding box center [1345, 29] width 29 height 10
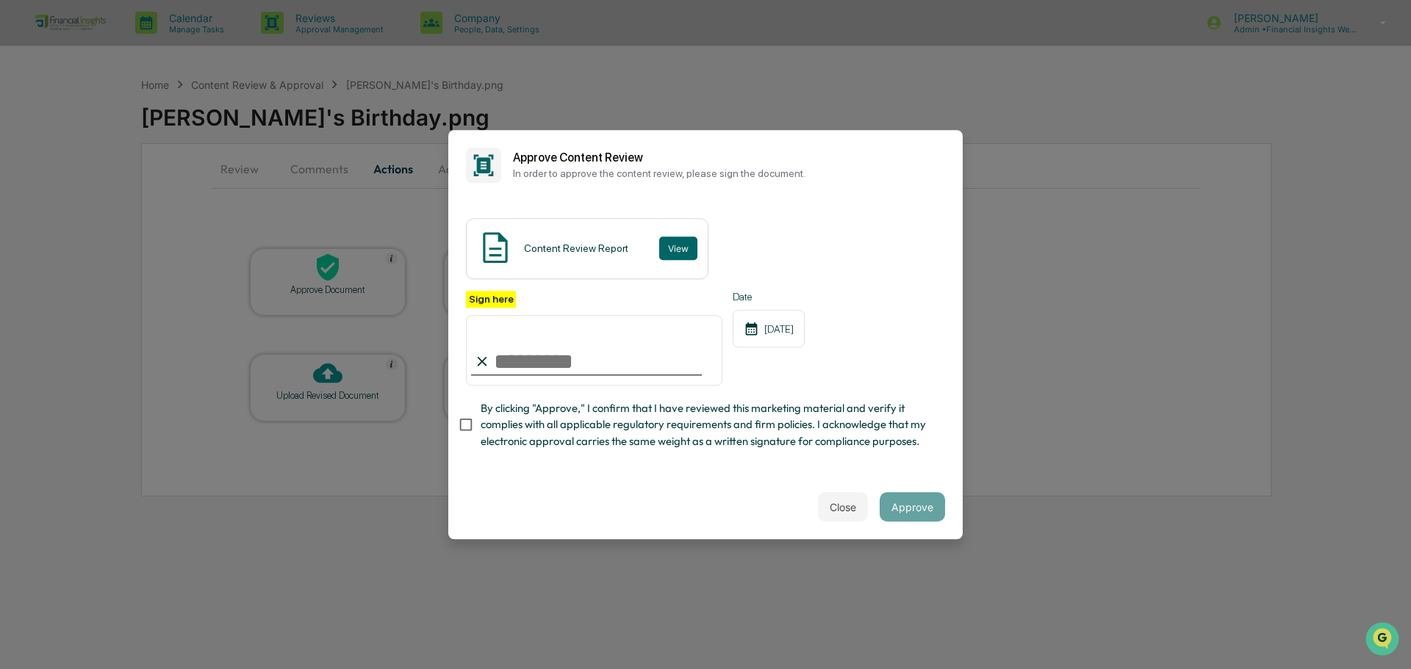
click at [635, 354] on input "Sign here" at bounding box center [594, 350] width 256 height 71
type input "**********"
click at [849, 517] on button "Close" at bounding box center [843, 506] width 50 height 29
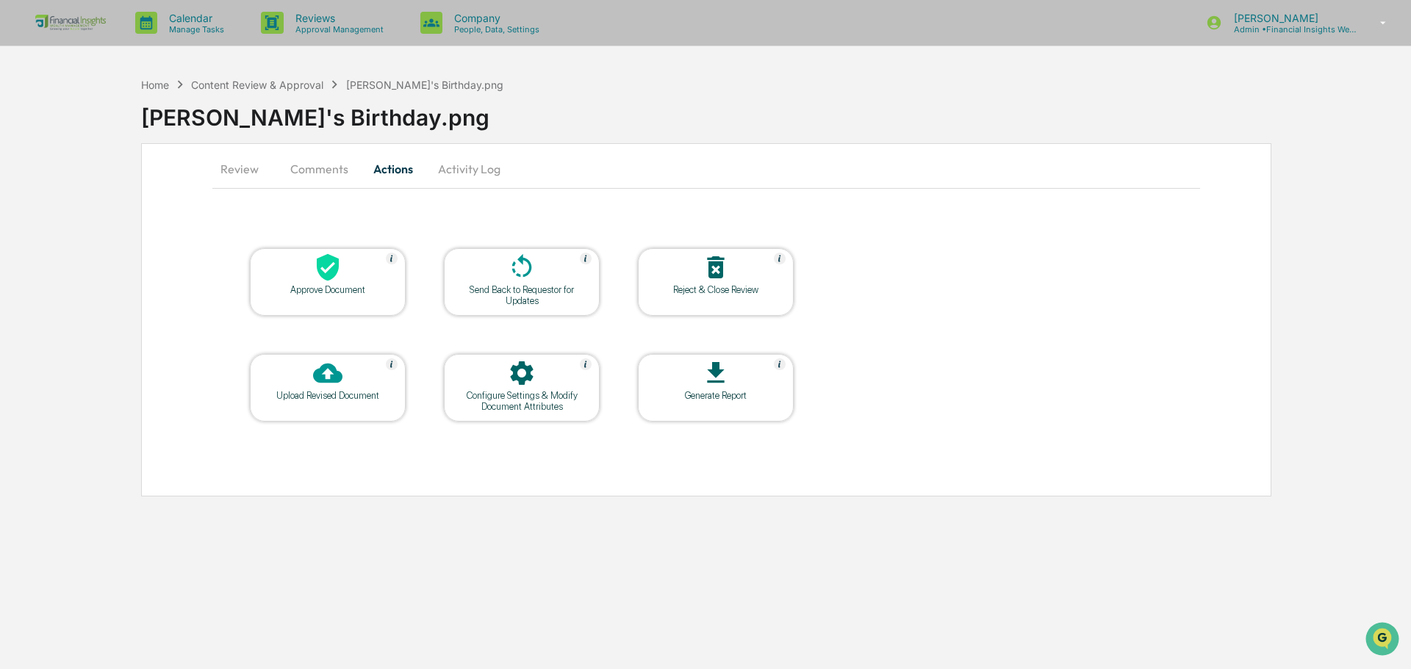
click at [303, 165] on button "Comments" at bounding box center [319, 168] width 82 height 35
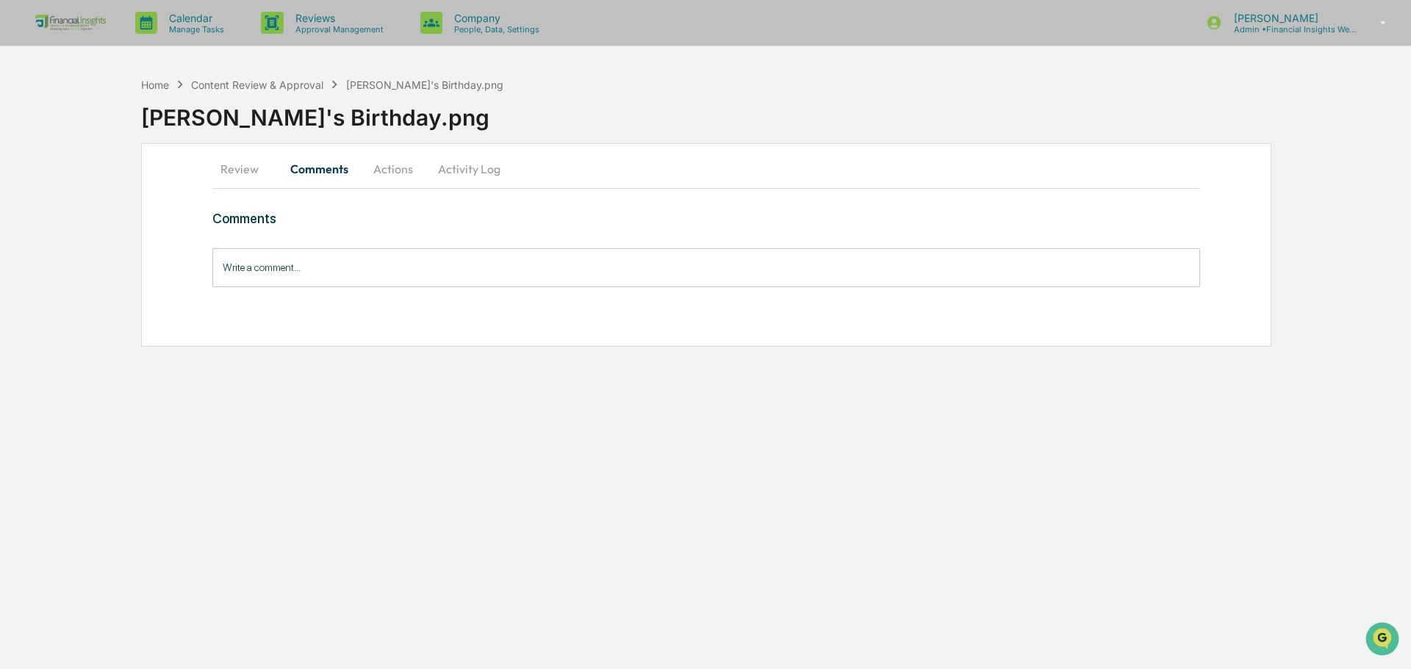
click at [358, 262] on input "Write a comment..." at bounding box center [706, 267] width 988 height 39
